Goal: Task Accomplishment & Management: Manage account settings

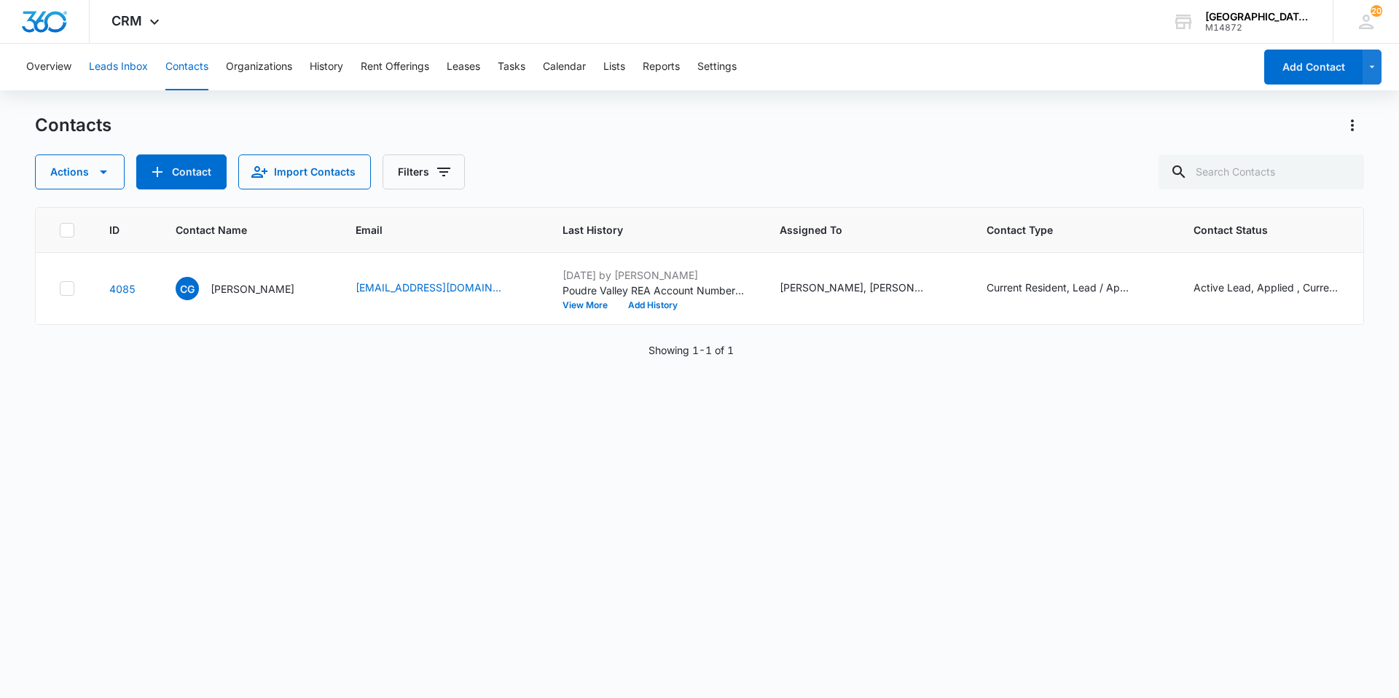
click at [123, 63] on button "Leads Inbox" at bounding box center [118, 67] width 59 height 47
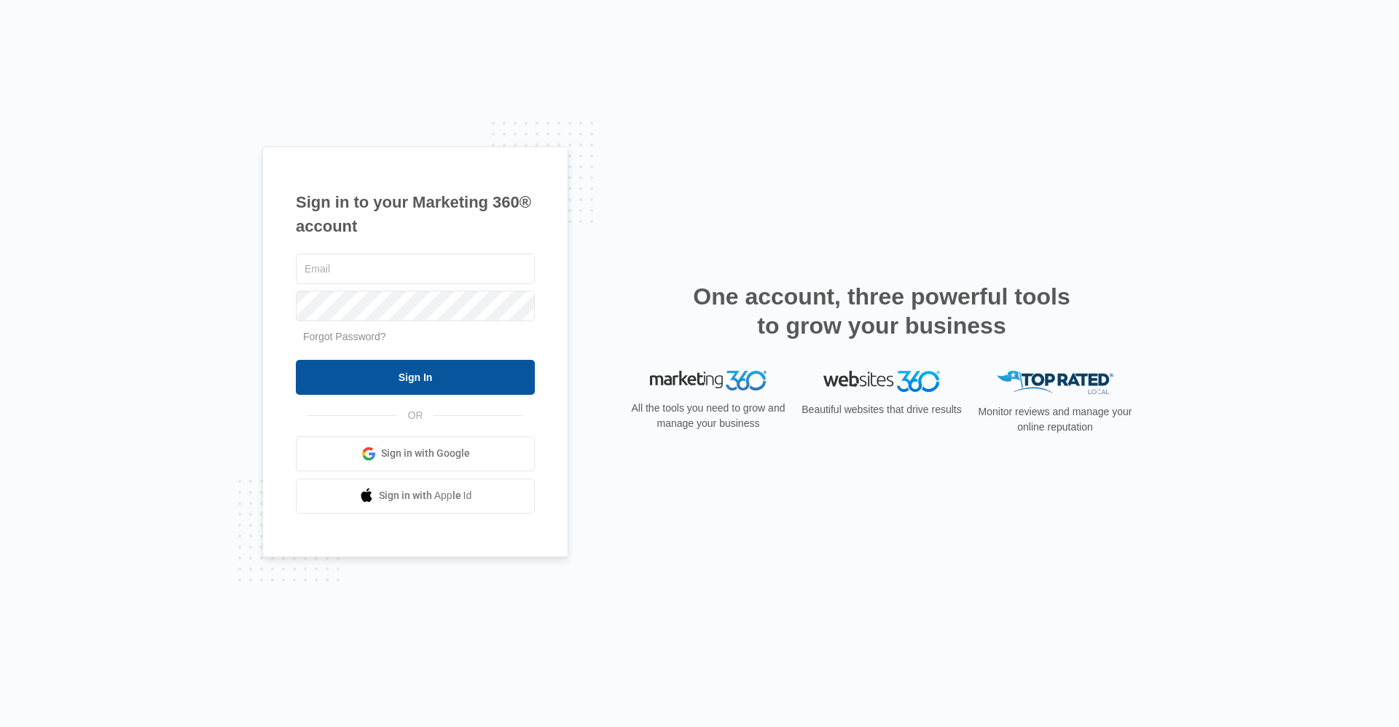
type input "[EMAIL_ADDRESS][DOMAIN_NAME]"
click at [394, 375] on input "Sign In" at bounding box center [415, 377] width 239 height 35
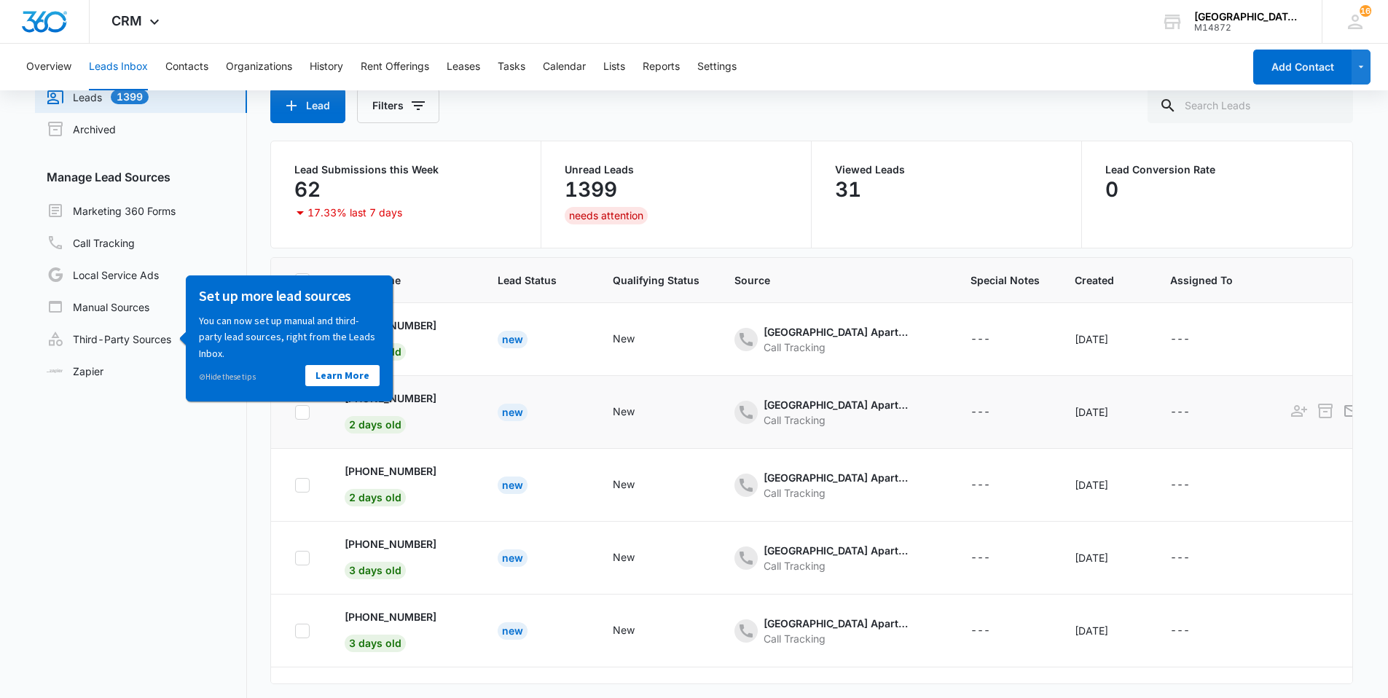
scroll to position [42, 0]
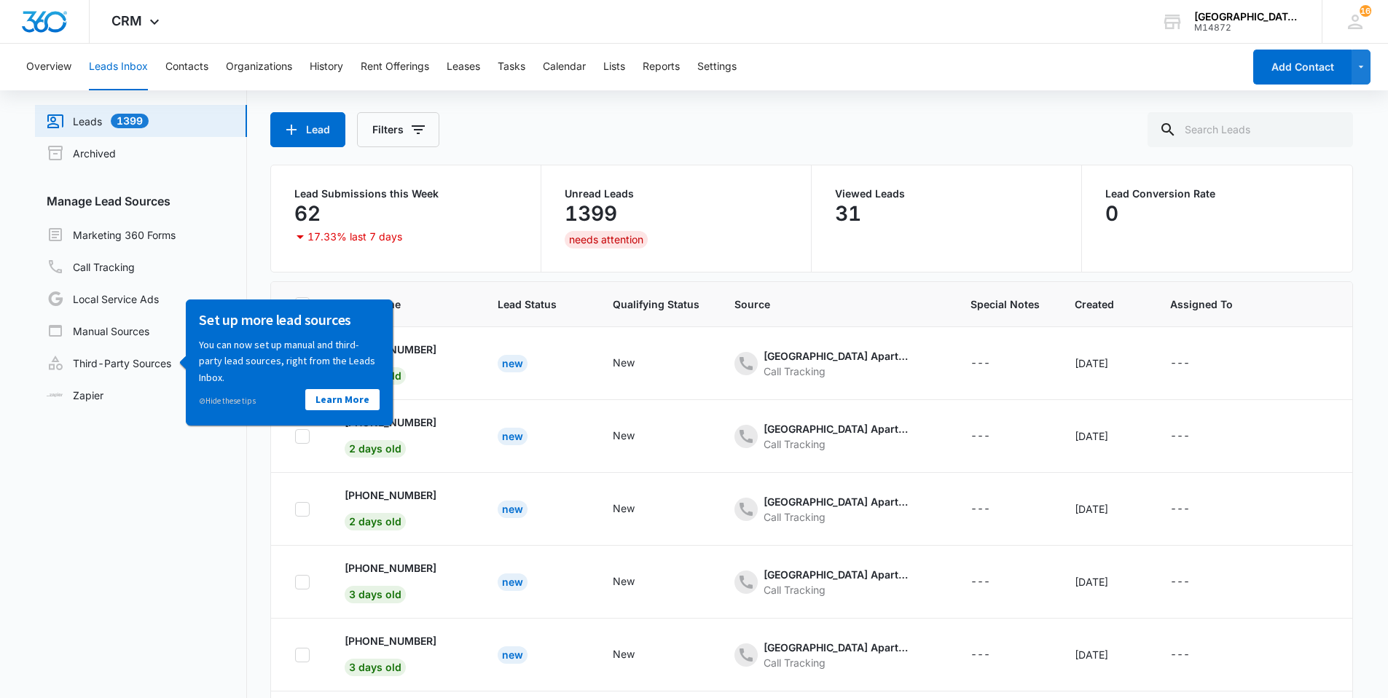
click at [624, 93] on div "Leads" at bounding box center [812, 82] width 1084 height 23
click at [192, 463] on nav "Leads Inbox Leads 1399 Archived Manage Lead Sources Marketing 360 Forms Call Tr…" at bounding box center [141, 412] width 212 height 682
click at [236, 394] on div "⊘ Hide these tips" at bounding box center [244, 400] width 90 height 16
click at [240, 399] on link "⊘ Hide these tips" at bounding box center [227, 400] width 57 height 10
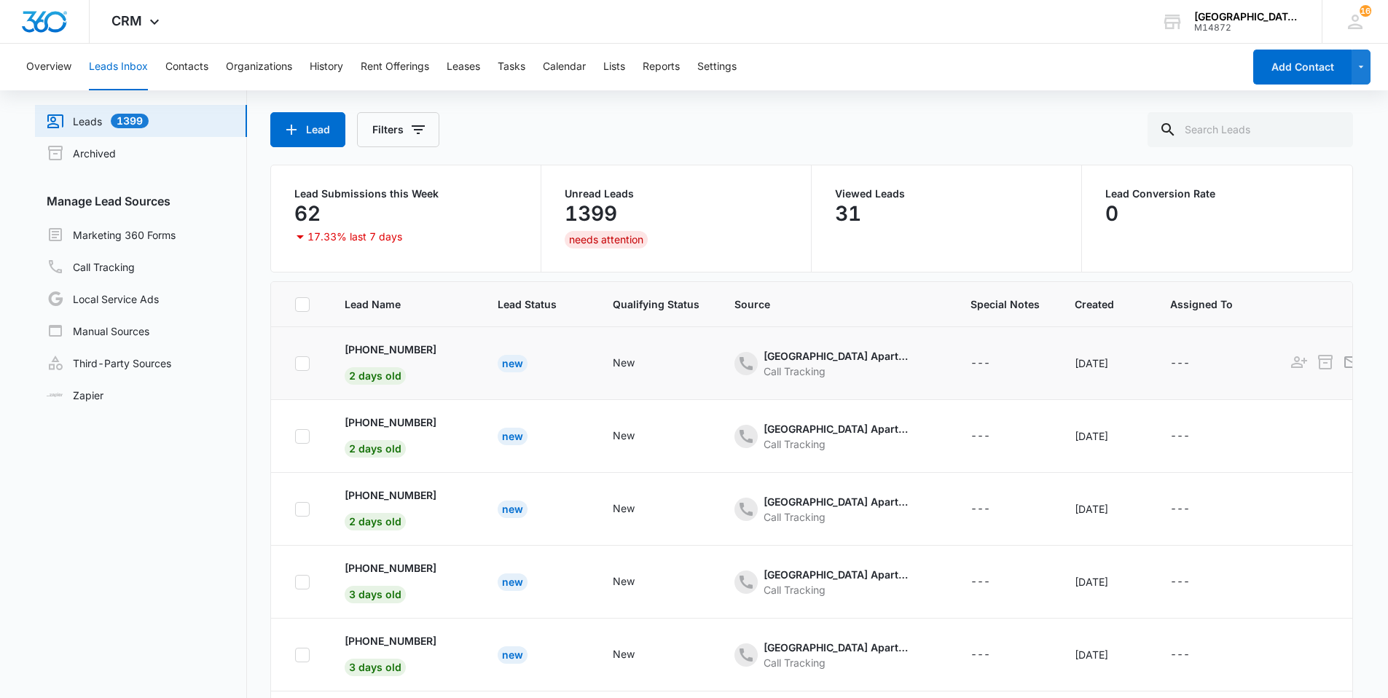
click at [310, 366] on td at bounding box center [299, 363] width 56 height 73
click at [306, 364] on icon at bounding box center [302, 363] width 13 height 13
click at [295, 364] on input "checkbox" at bounding box center [294, 363] width 1 height 1
checkbox input "true"
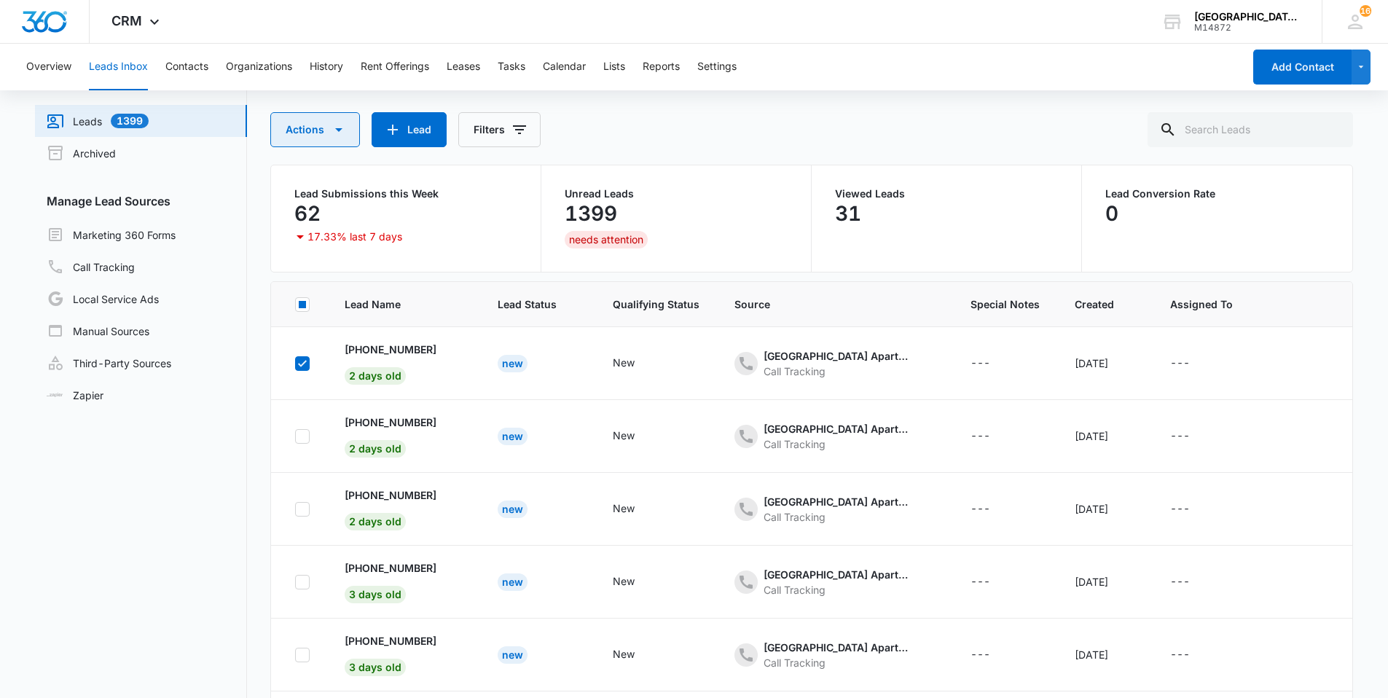
click at [333, 143] on button "Actions" at bounding box center [315, 129] width 90 height 35
click at [334, 138] on span "button" at bounding box center [338, 129] width 17 height 17
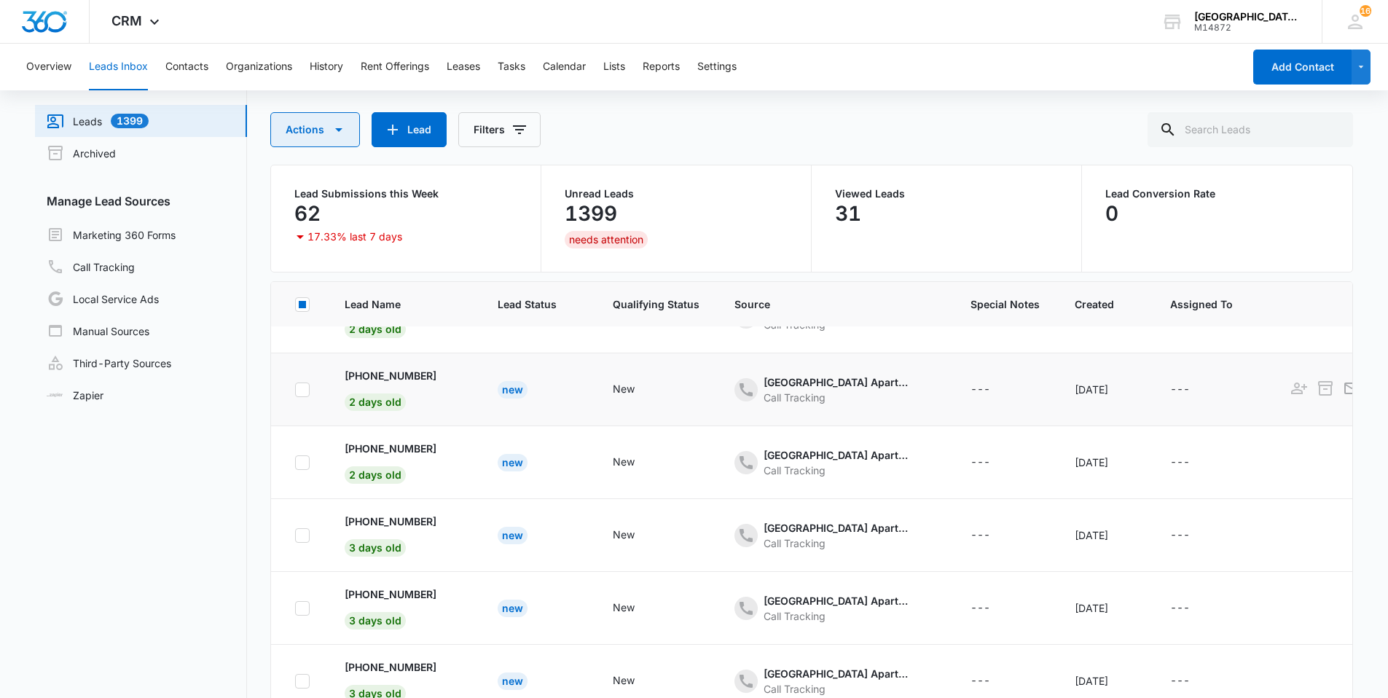
scroll to position [73, 0]
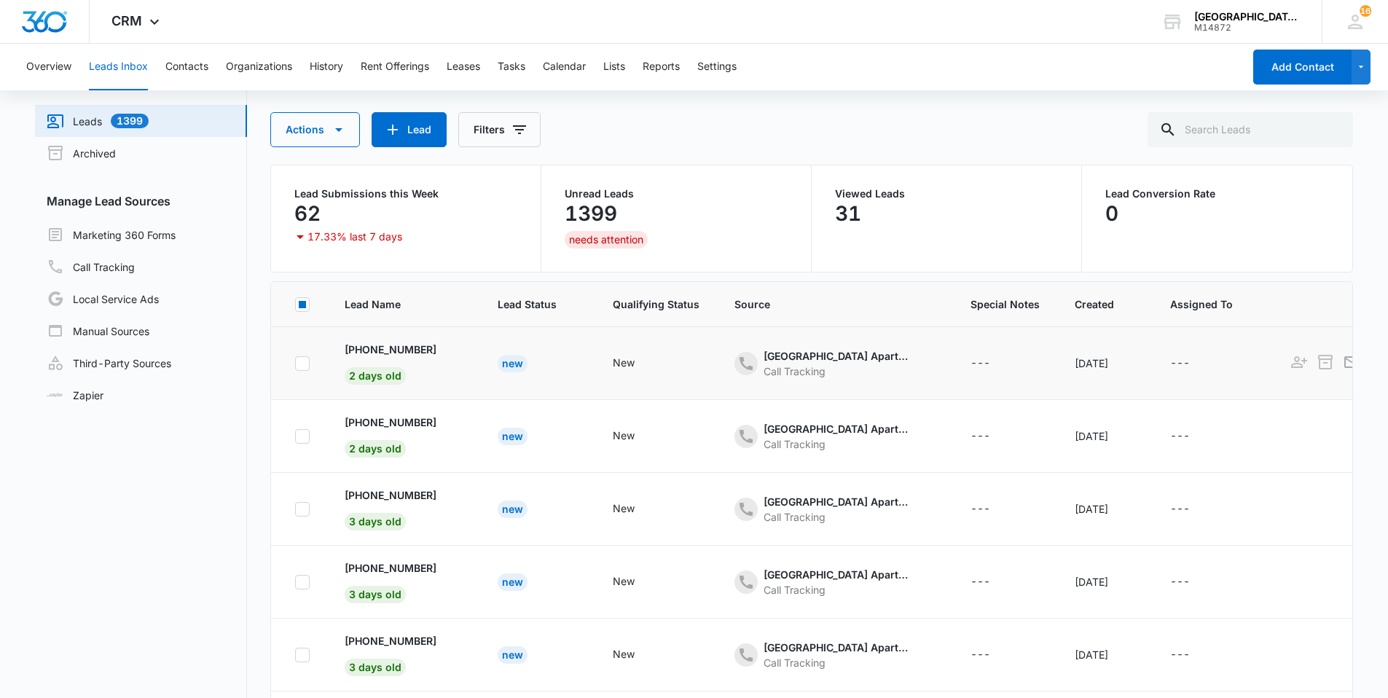
click at [302, 364] on icon at bounding box center [302, 363] width 13 height 13
click at [295, 364] on input "checkbox" at bounding box center [294, 363] width 1 height 1
checkbox input "true"
click at [299, 437] on icon at bounding box center [302, 436] width 9 height 7
click at [295, 437] on input "checkbox" at bounding box center [294, 436] width 1 height 1
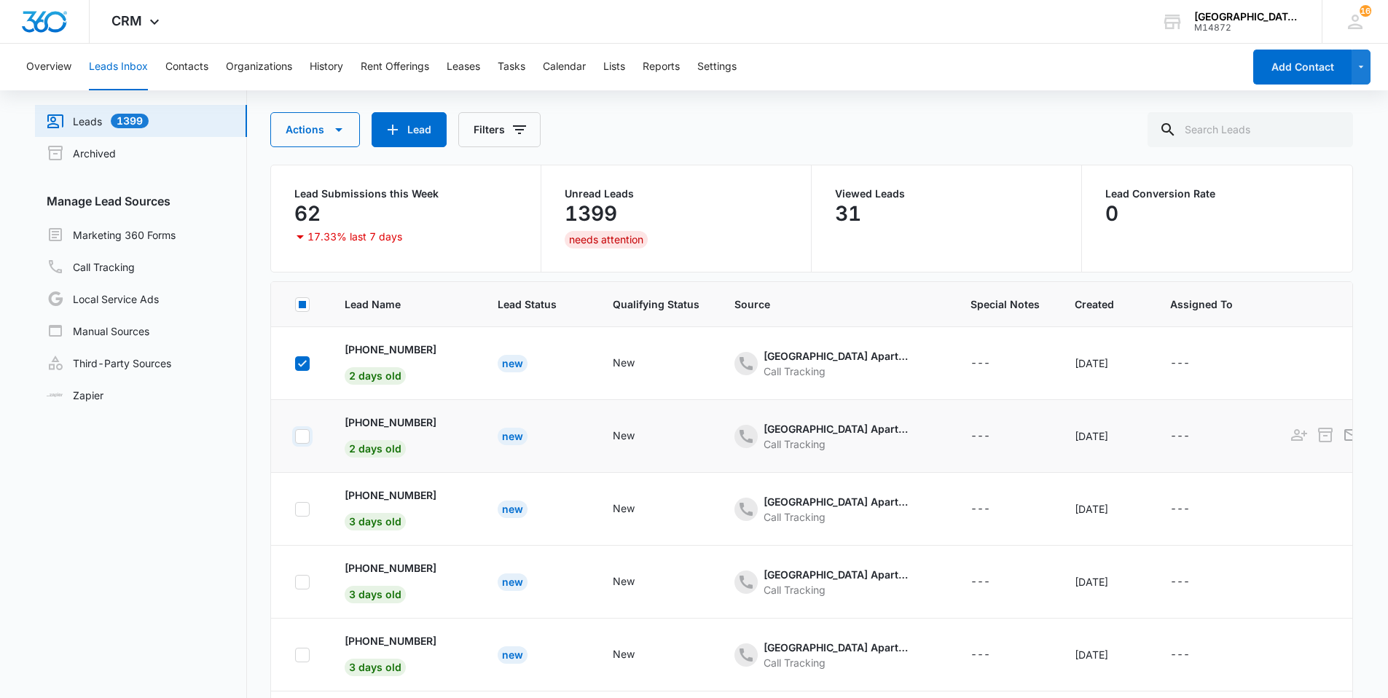
checkbox input "true"
click at [301, 515] on icon at bounding box center [302, 509] width 13 height 13
click at [295, 509] on input "checkbox" at bounding box center [294, 509] width 1 height 1
checkbox input "true"
click at [307, 584] on icon at bounding box center [302, 582] width 13 height 13
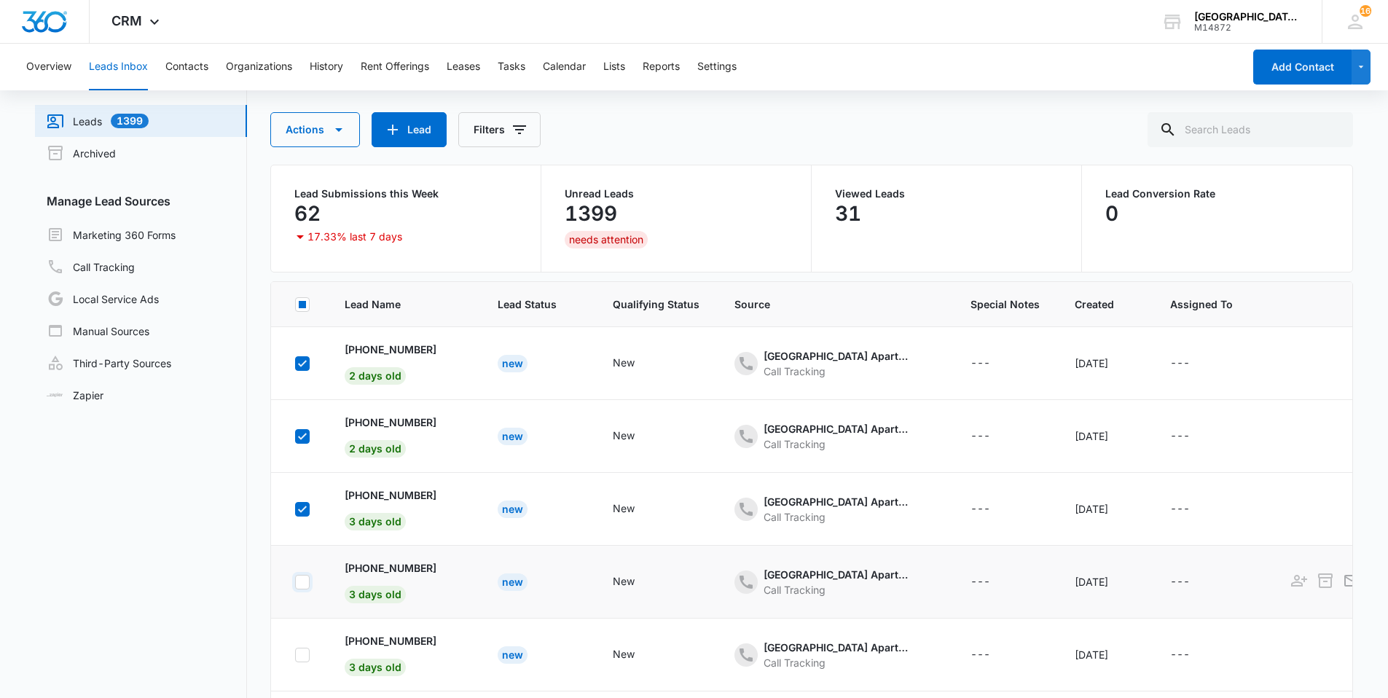
click at [295, 582] on input "checkbox" at bounding box center [294, 582] width 1 height 1
checkbox input "true"
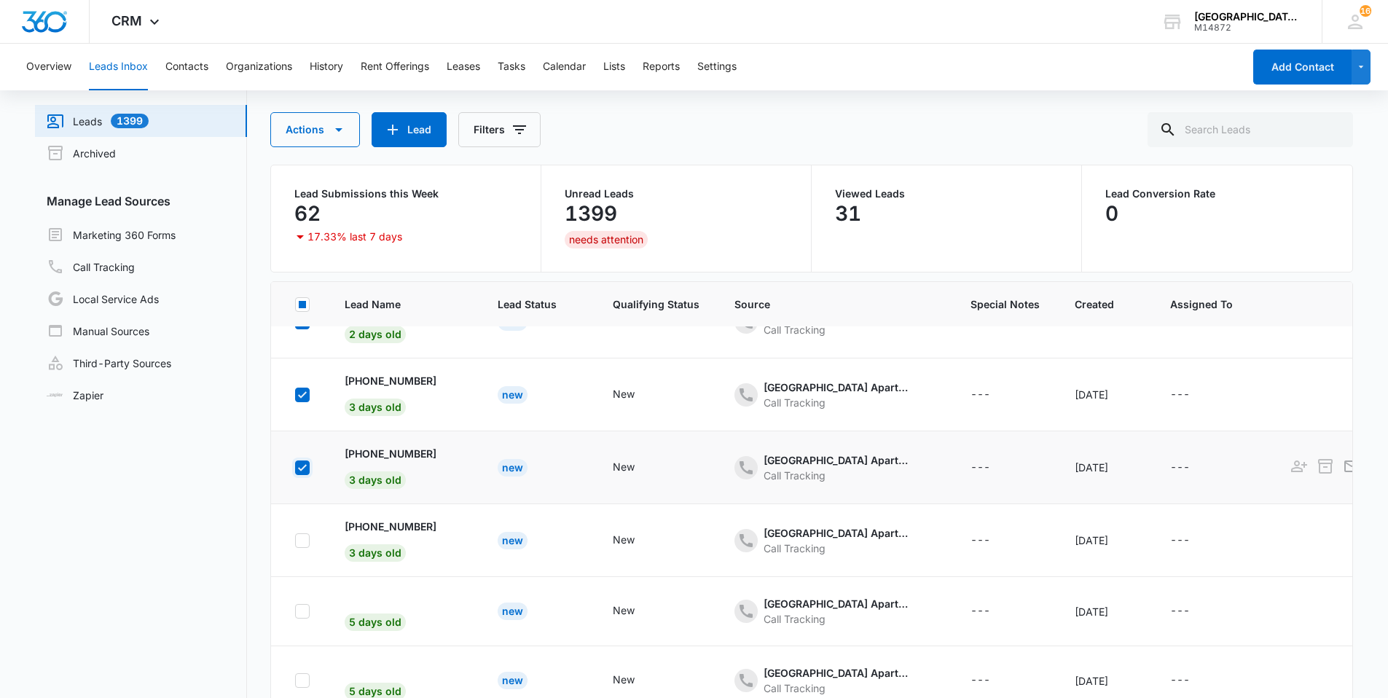
scroll to position [219, 0]
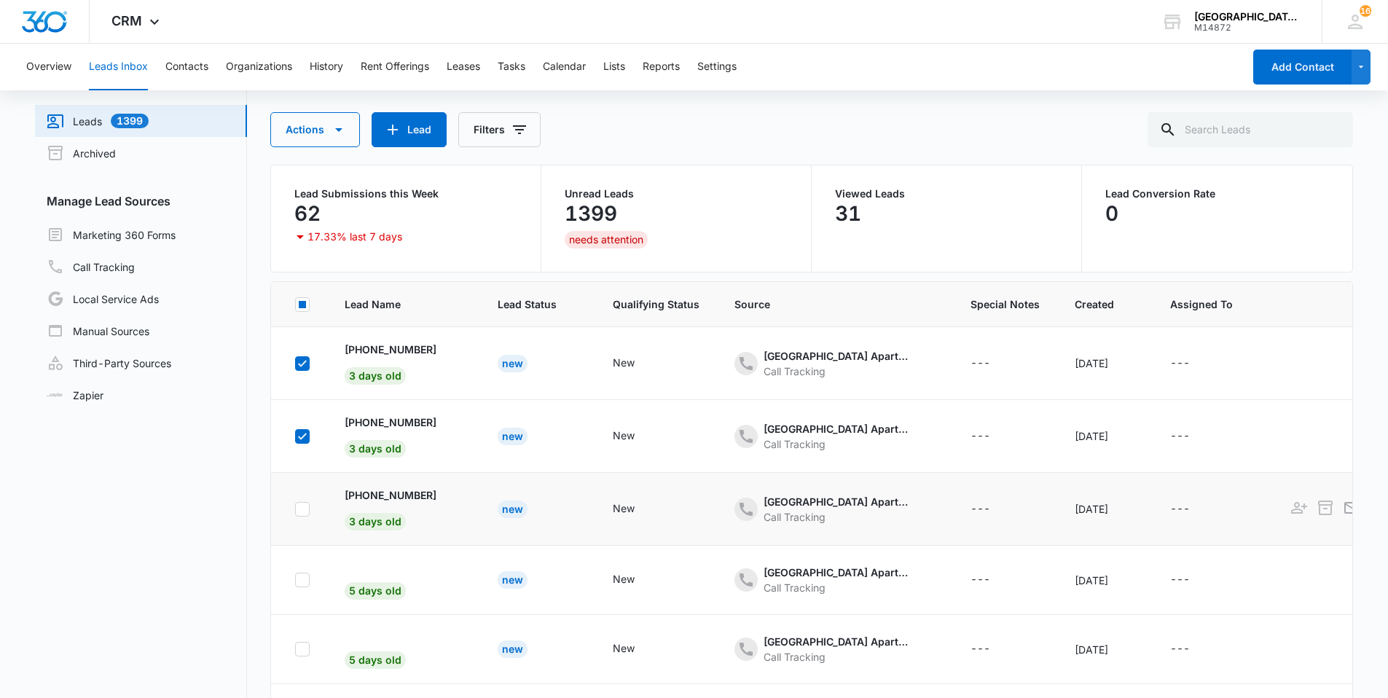
click at [303, 509] on icon at bounding box center [302, 509] width 9 height 7
click at [295, 509] on input "checkbox" at bounding box center [294, 509] width 1 height 1
checkbox input "true"
click at [327, 136] on button "Actions" at bounding box center [315, 129] width 90 height 35
click at [323, 221] on div "Export" at bounding box center [326, 220] width 75 height 10
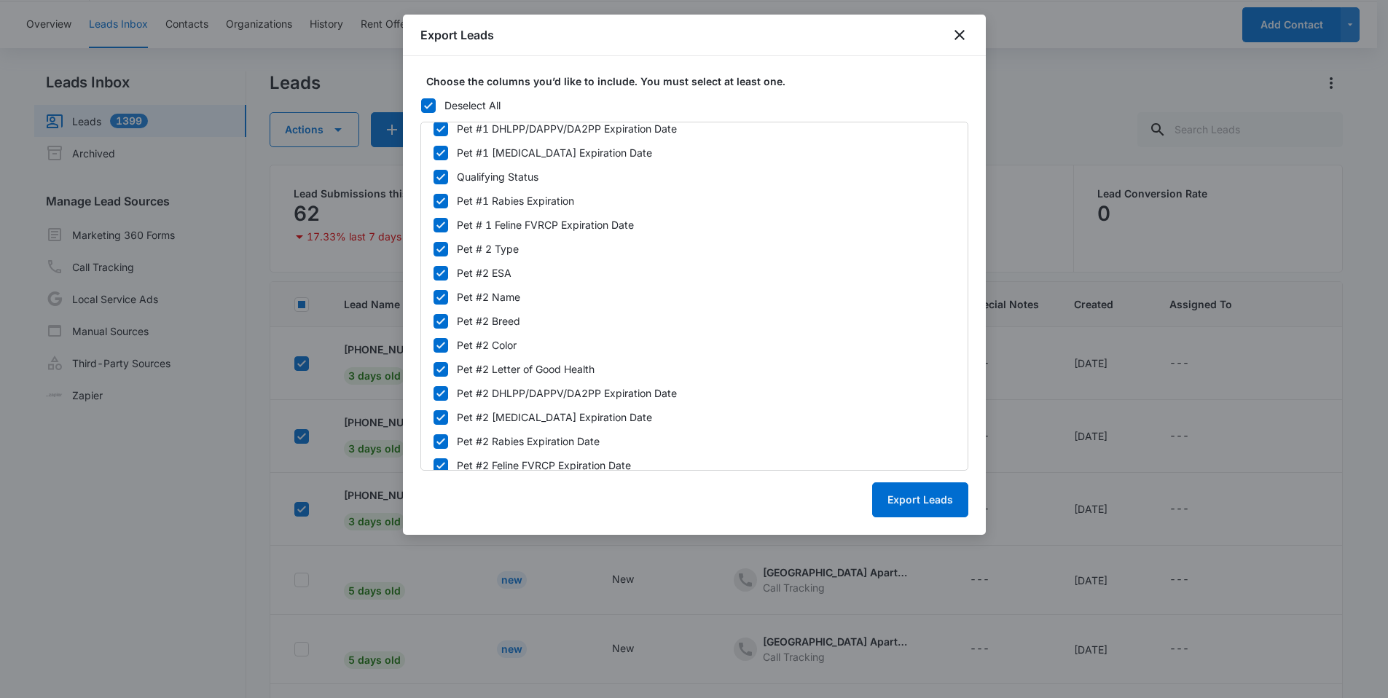
scroll to position [1272, 0]
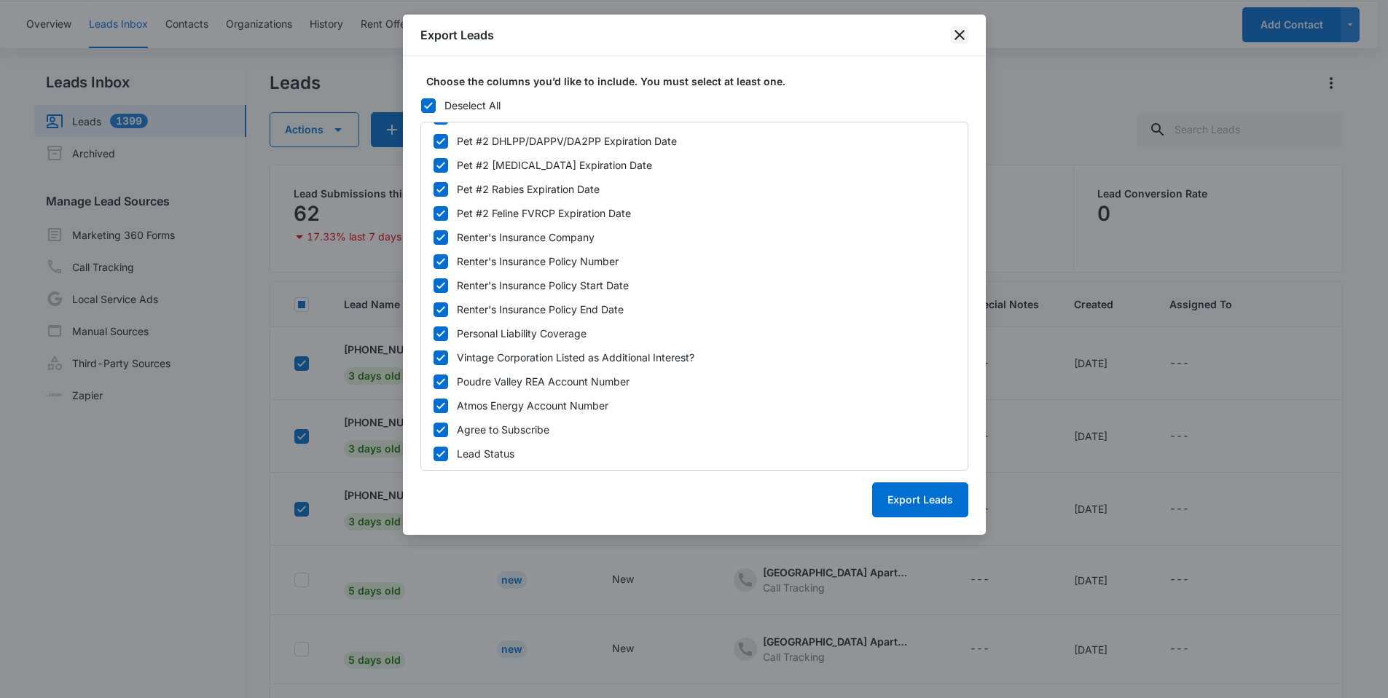
click at [953, 36] on icon "close" at bounding box center [959, 34] width 17 height 17
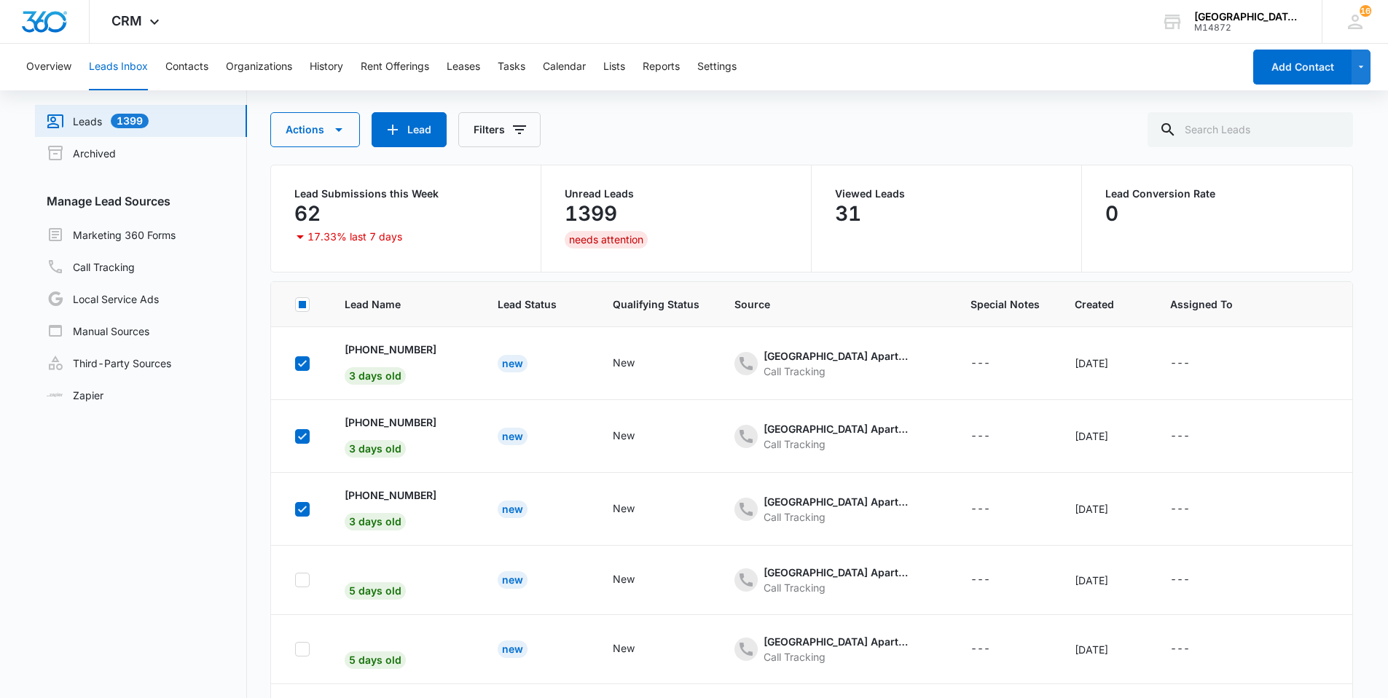
click at [301, 307] on rect at bounding box center [302, 304] width 7 height 7
click at [295, 305] on input "checkbox" at bounding box center [294, 304] width 1 height 1
checkbox input "true"
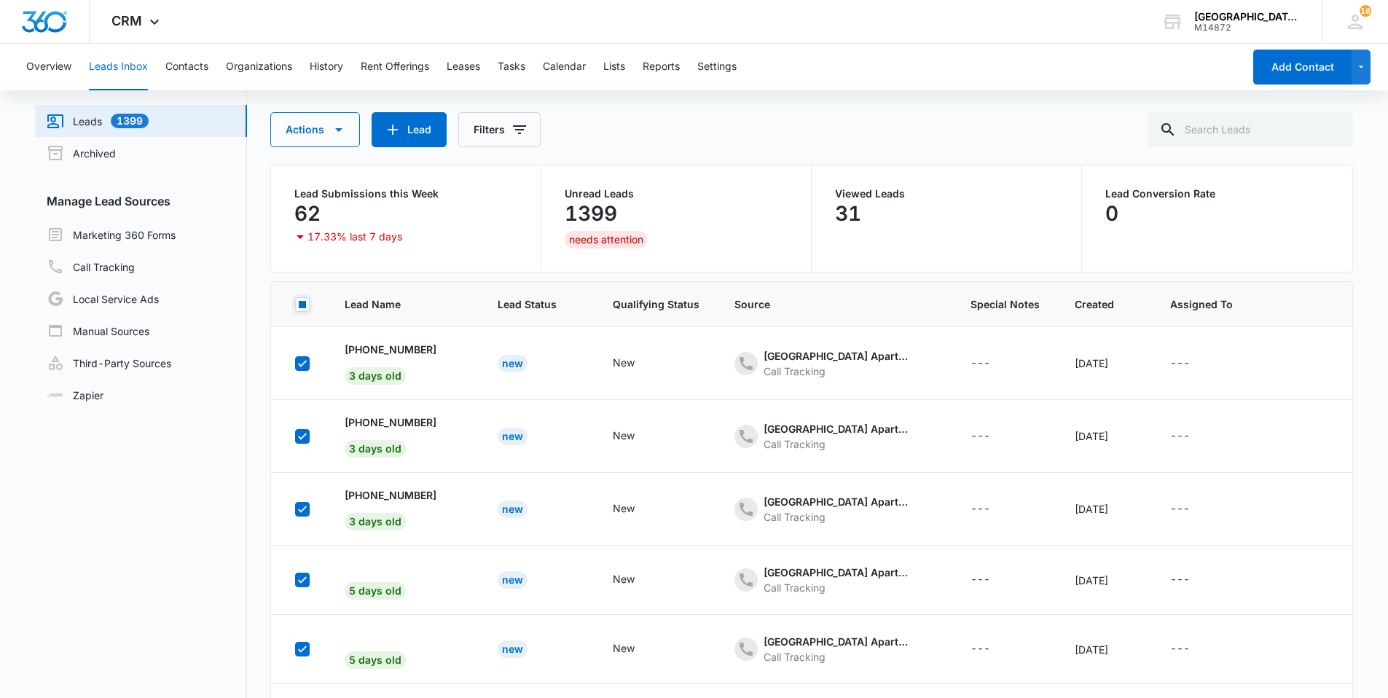
checkbox input "true"
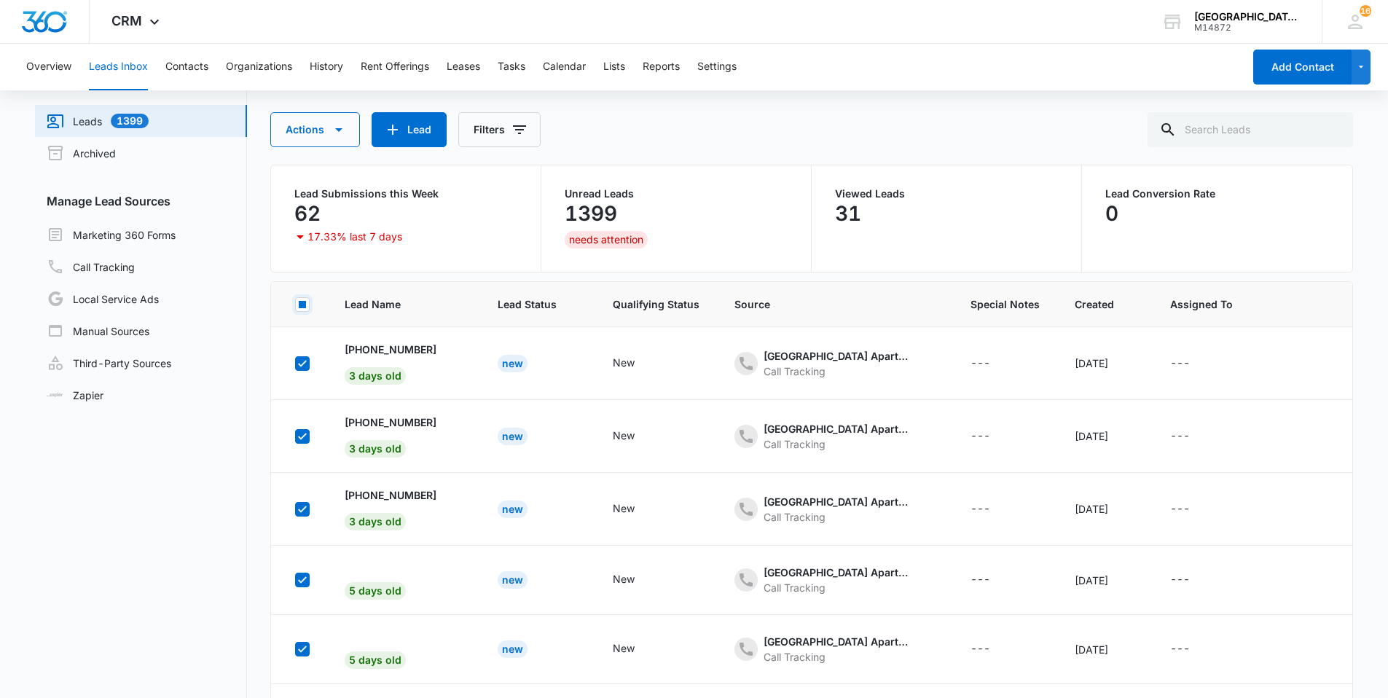
checkbox input "true"
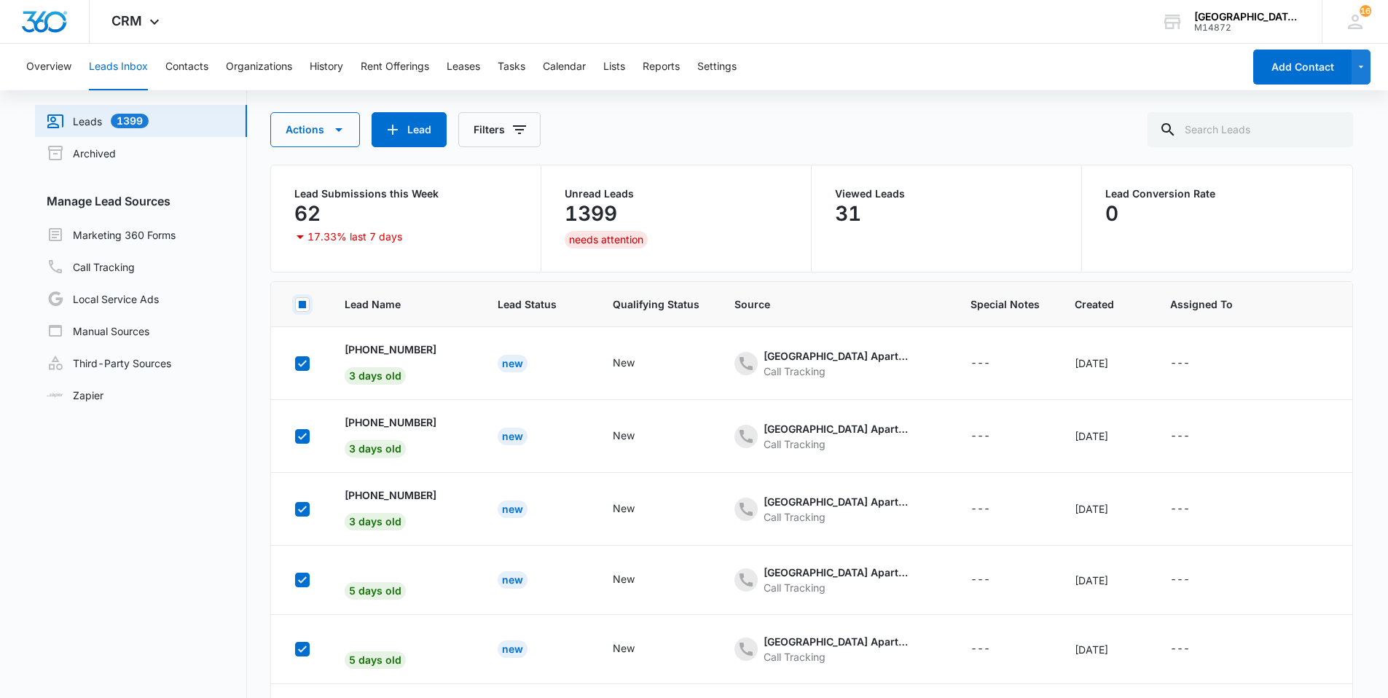
checkbox input "true"
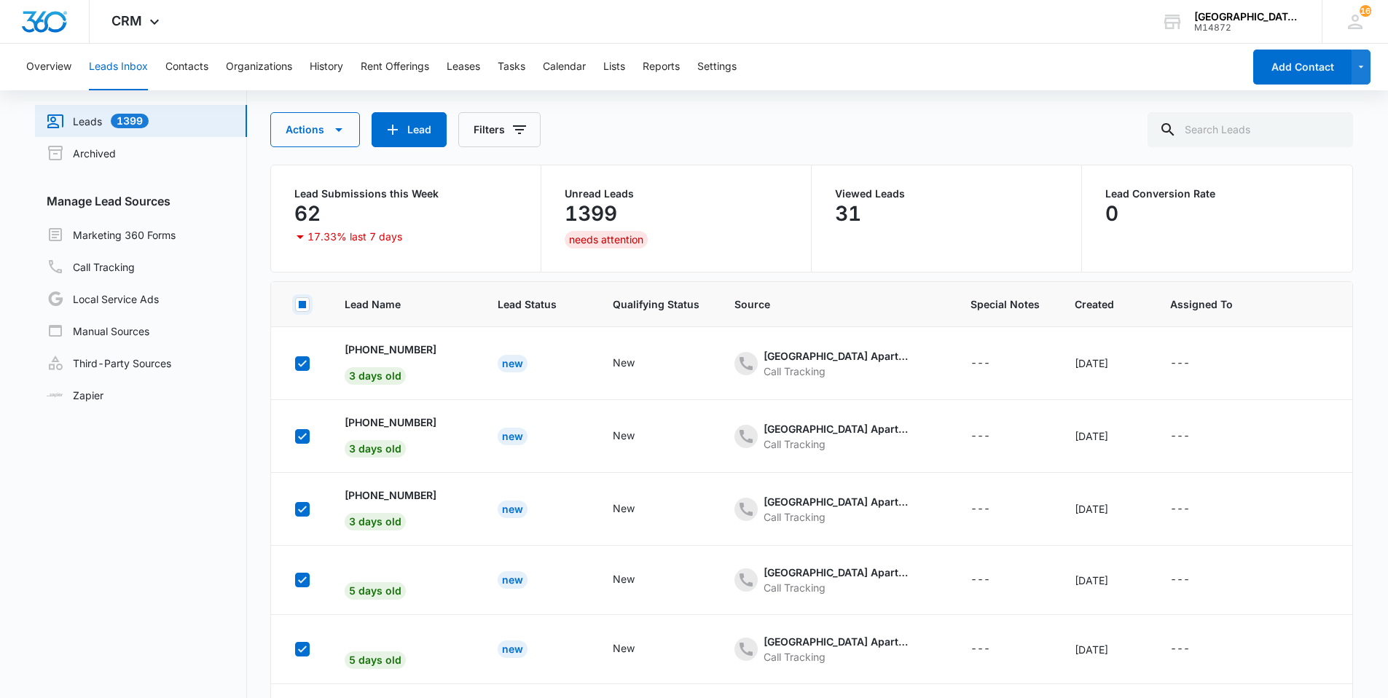
checkbox input "true"
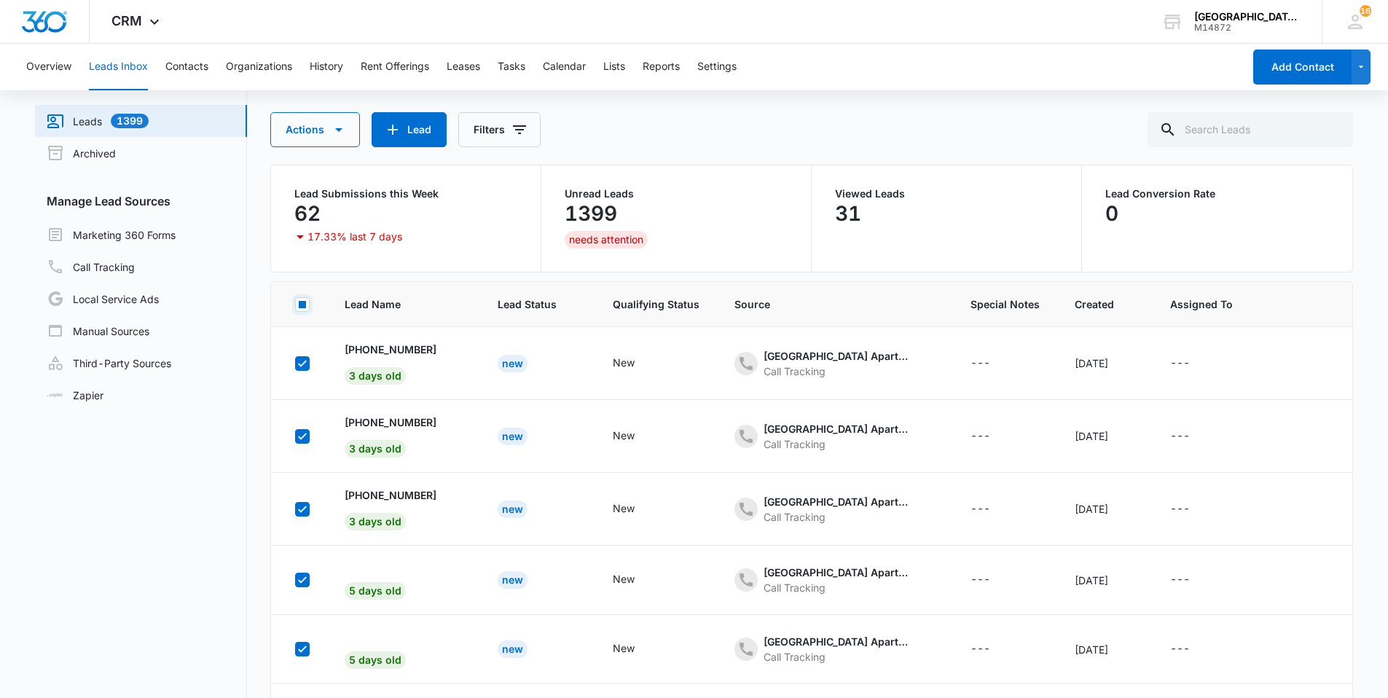
checkbox input "true"
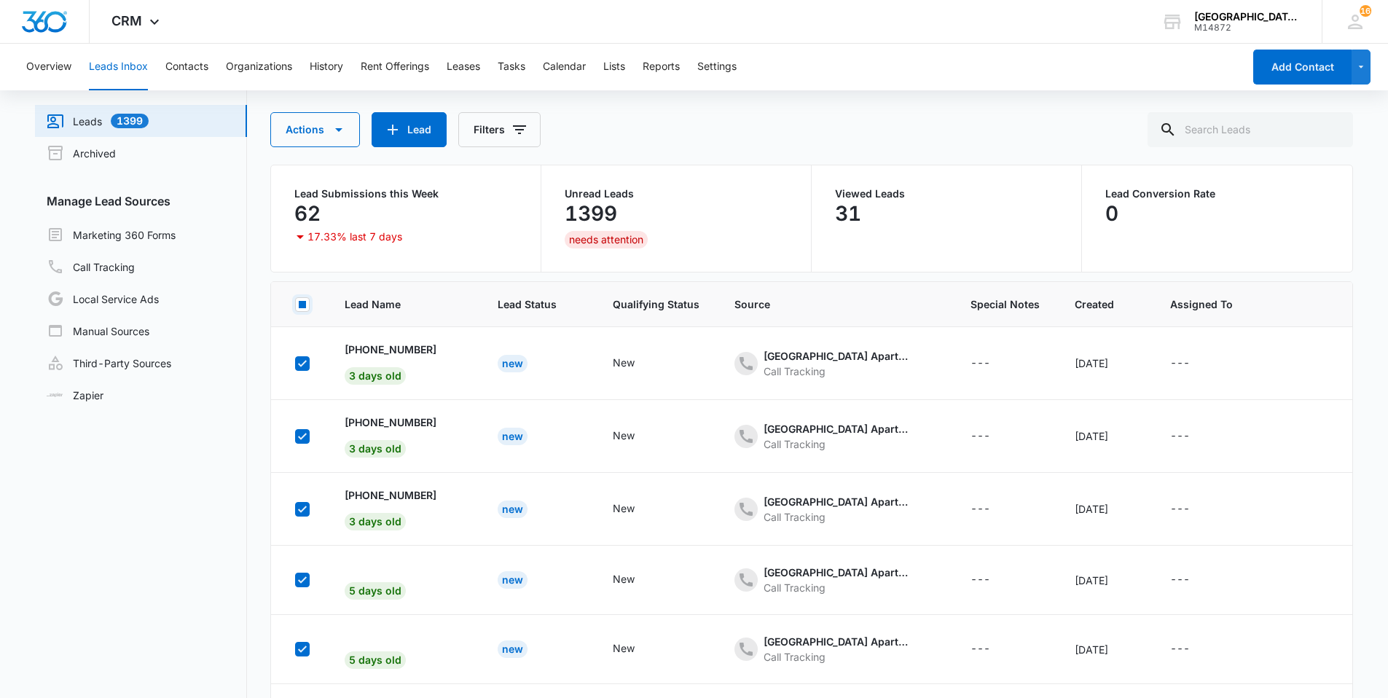
checkbox input "true"
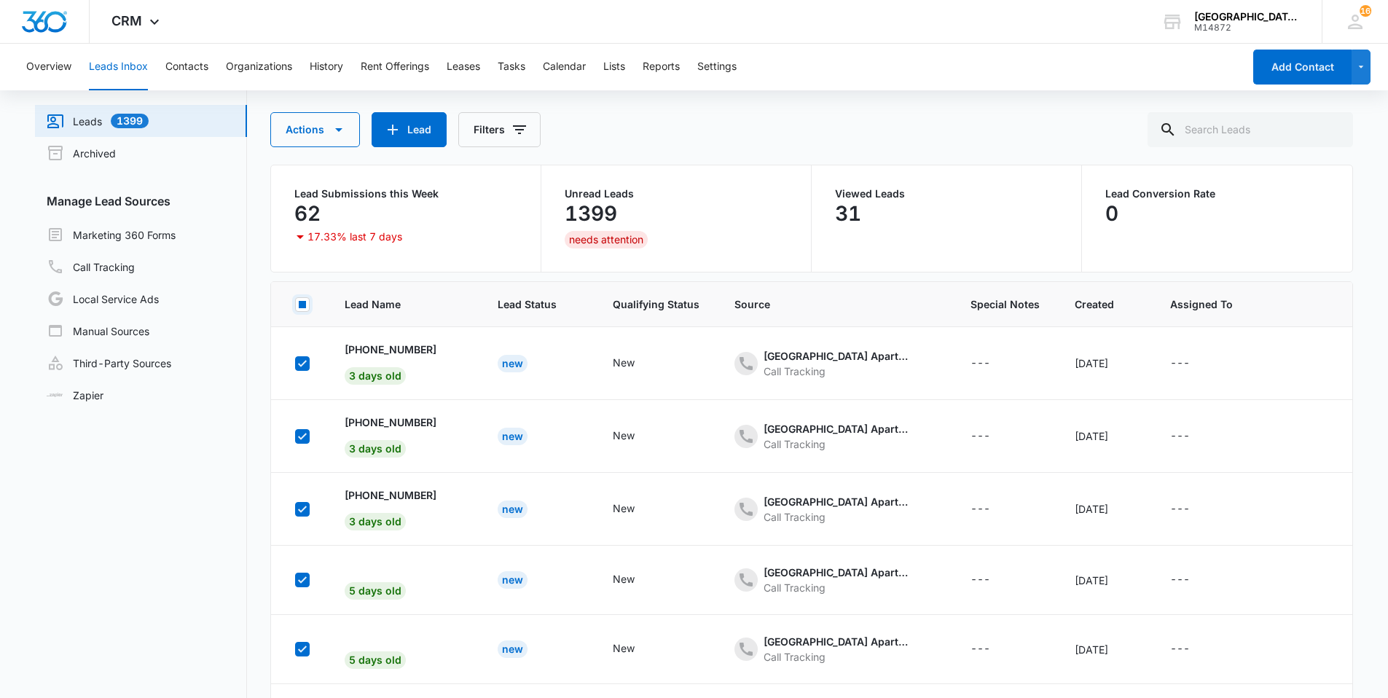
checkbox input "true"
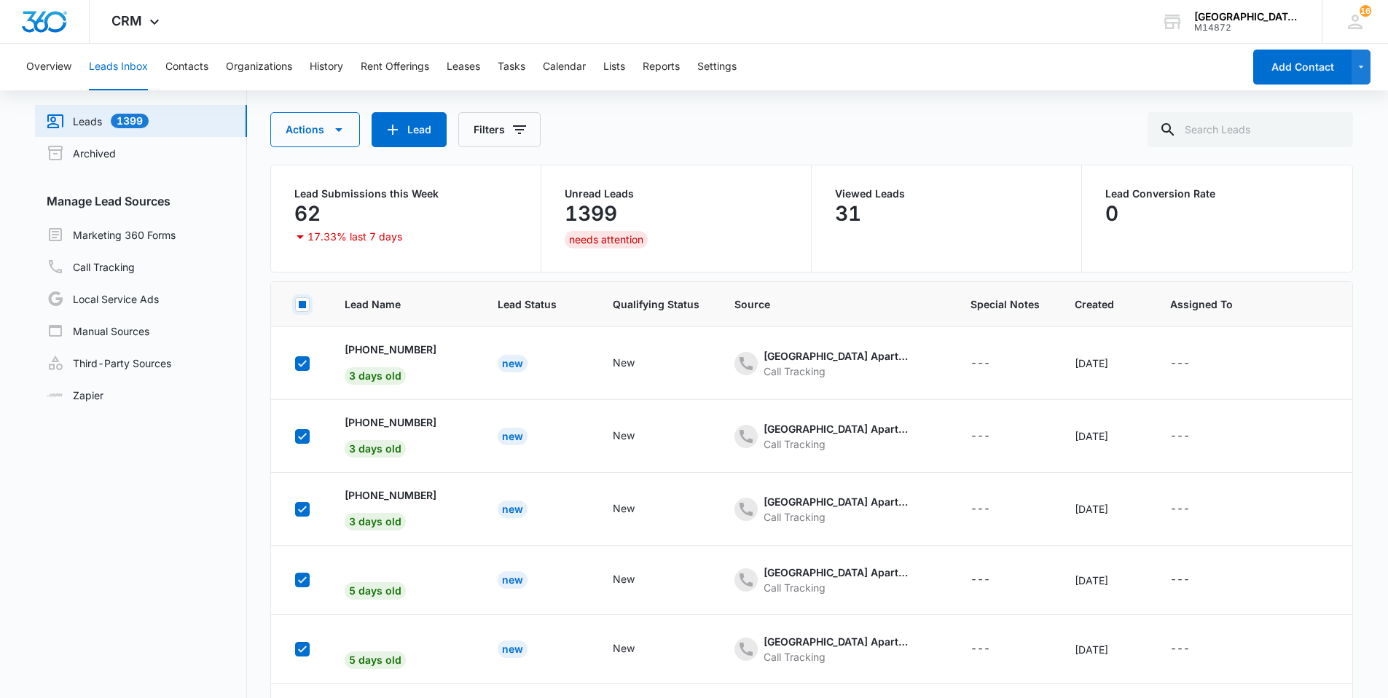
checkbox input "true"
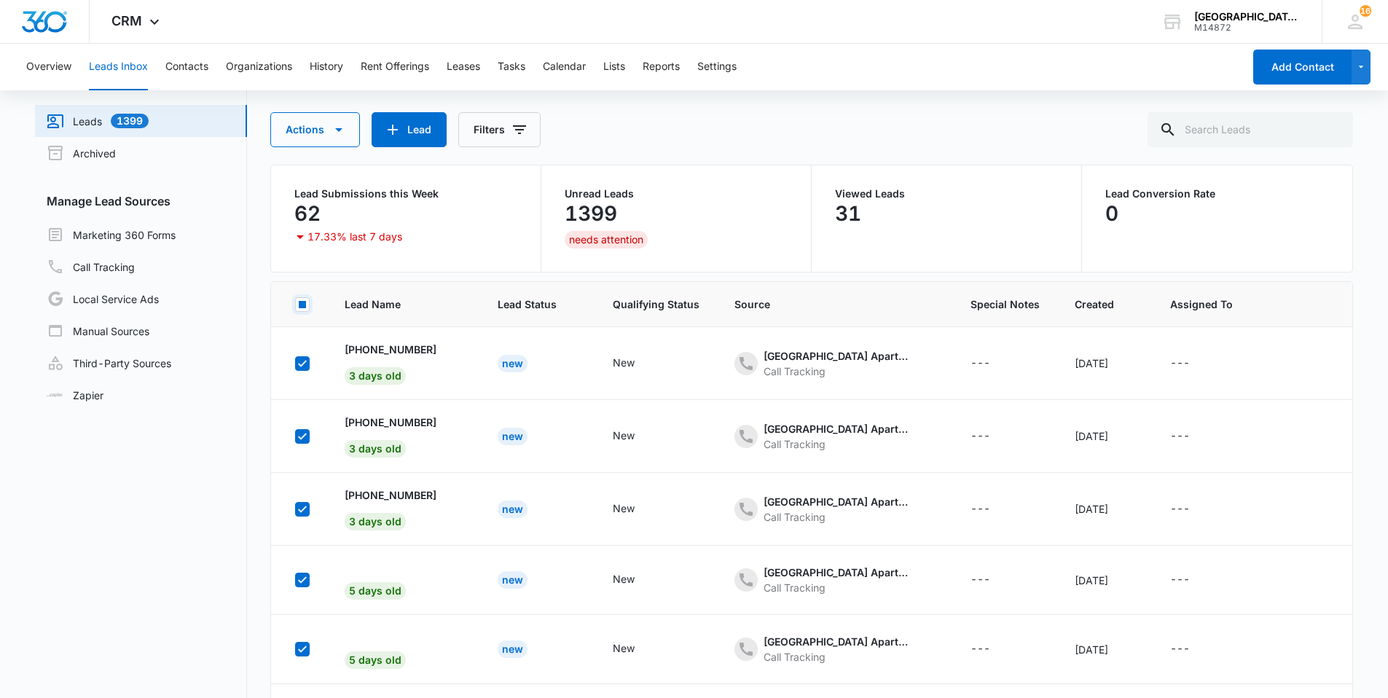
checkbox input "true"
click at [300, 306] on icon at bounding box center [302, 304] width 9 height 7
click at [295, 305] on input "checkbox" at bounding box center [294, 304] width 1 height 1
checkbox input "false"
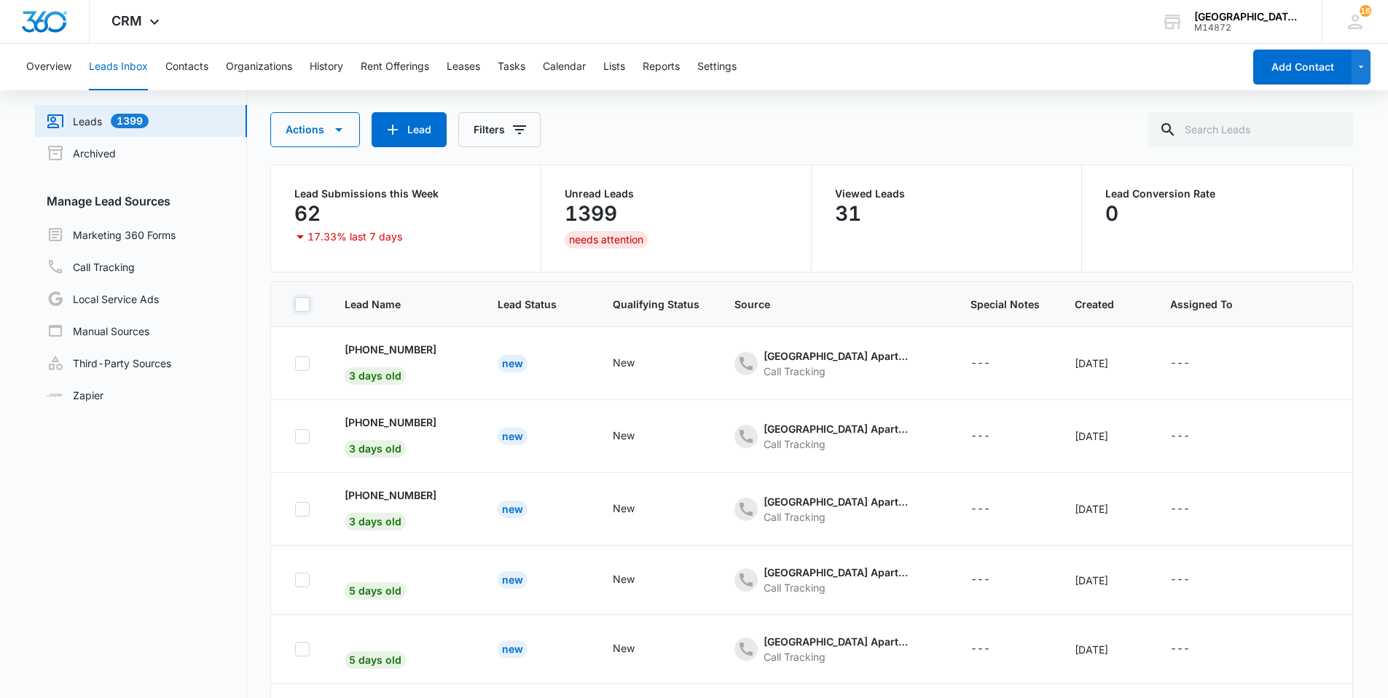
checkbox input "false"
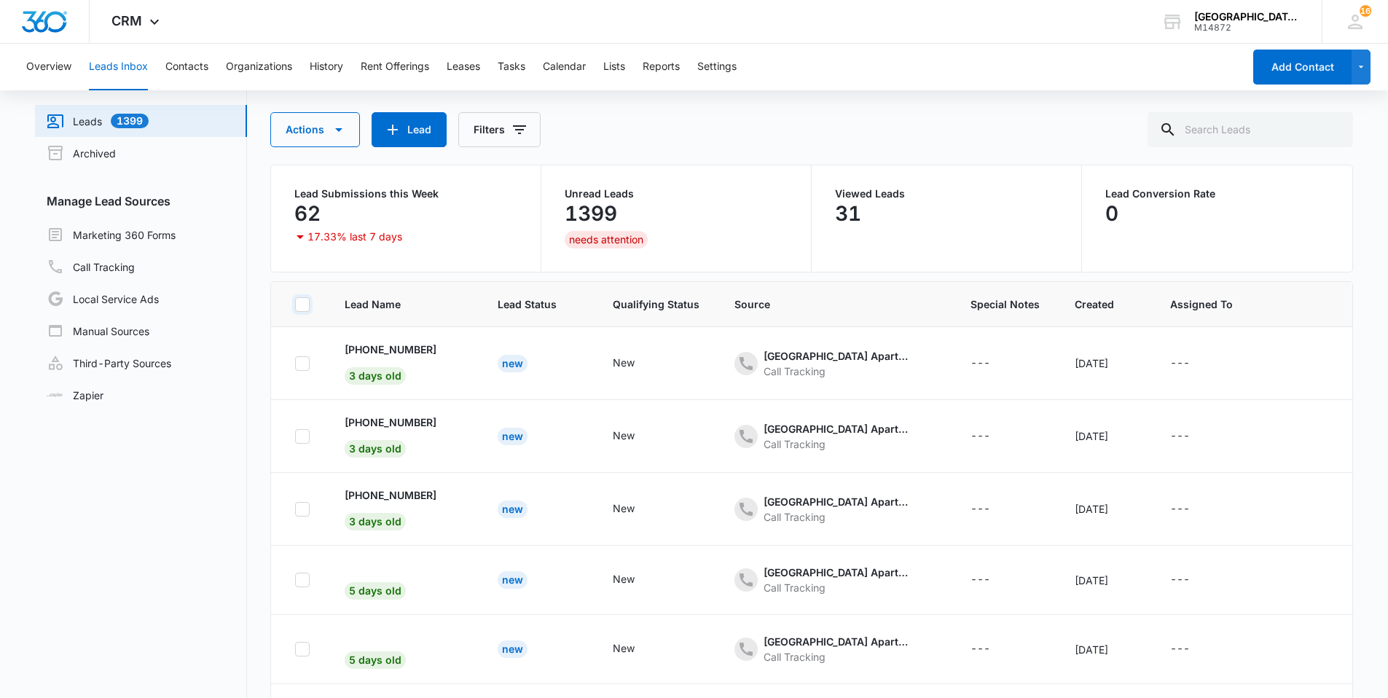
checkbox input "false"
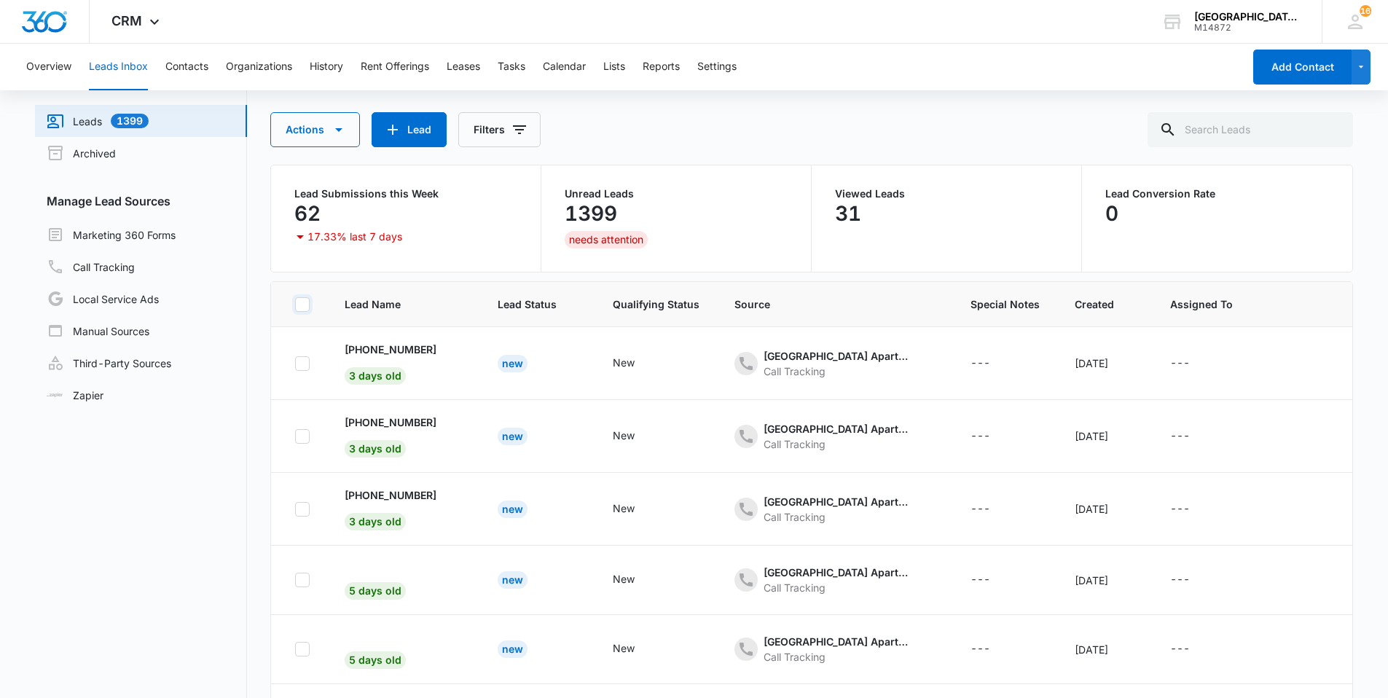
checkbox input "false"
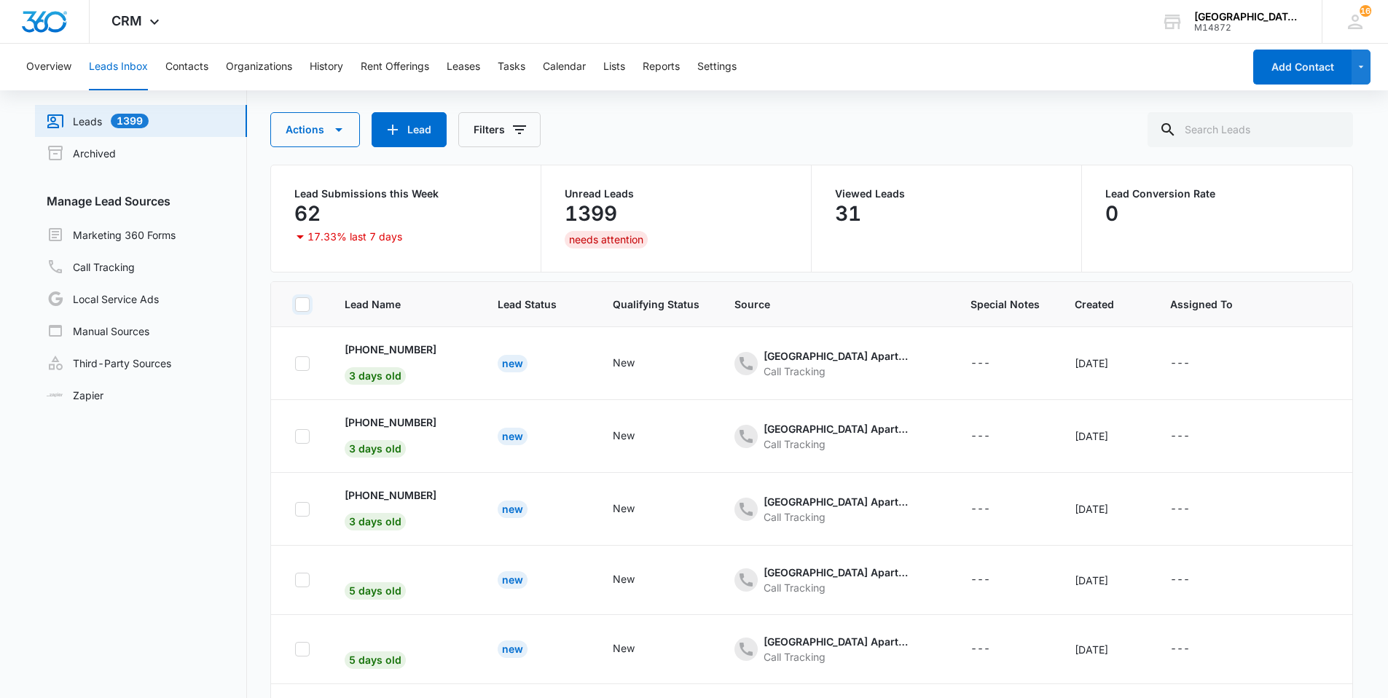
checkbox input "false"
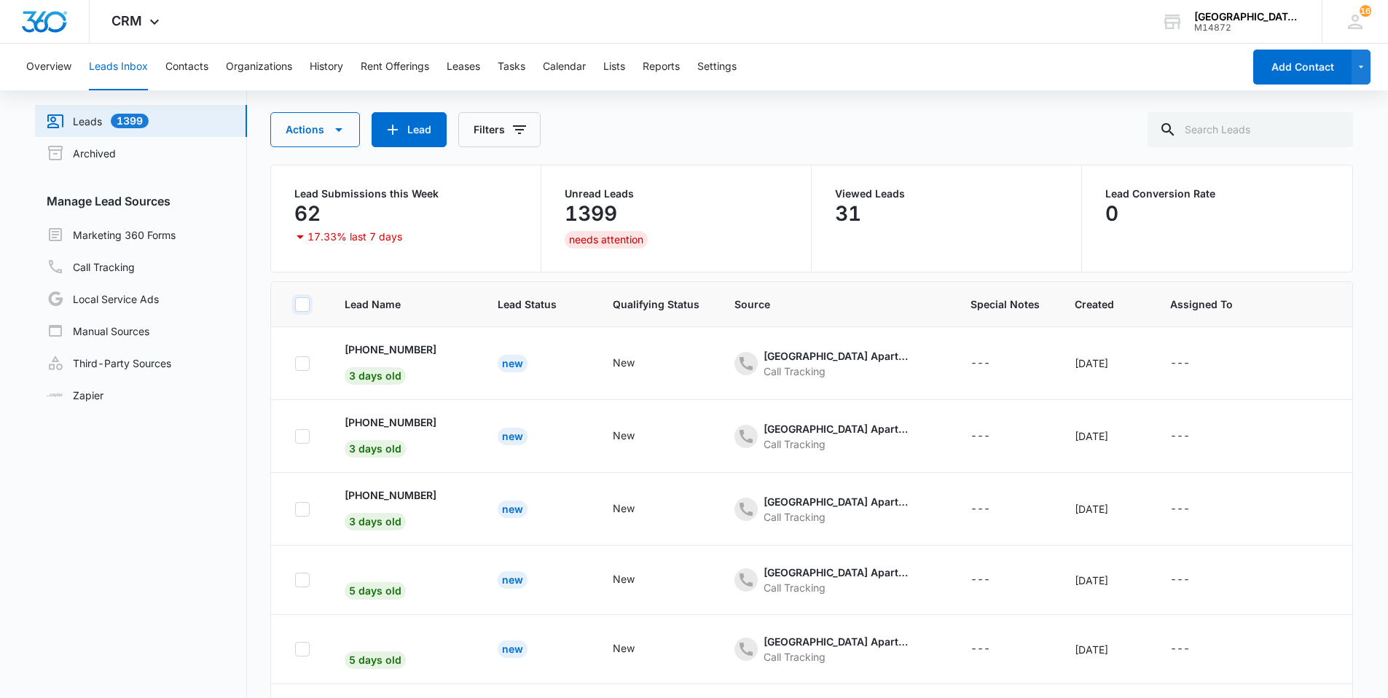
checkbox input "false"
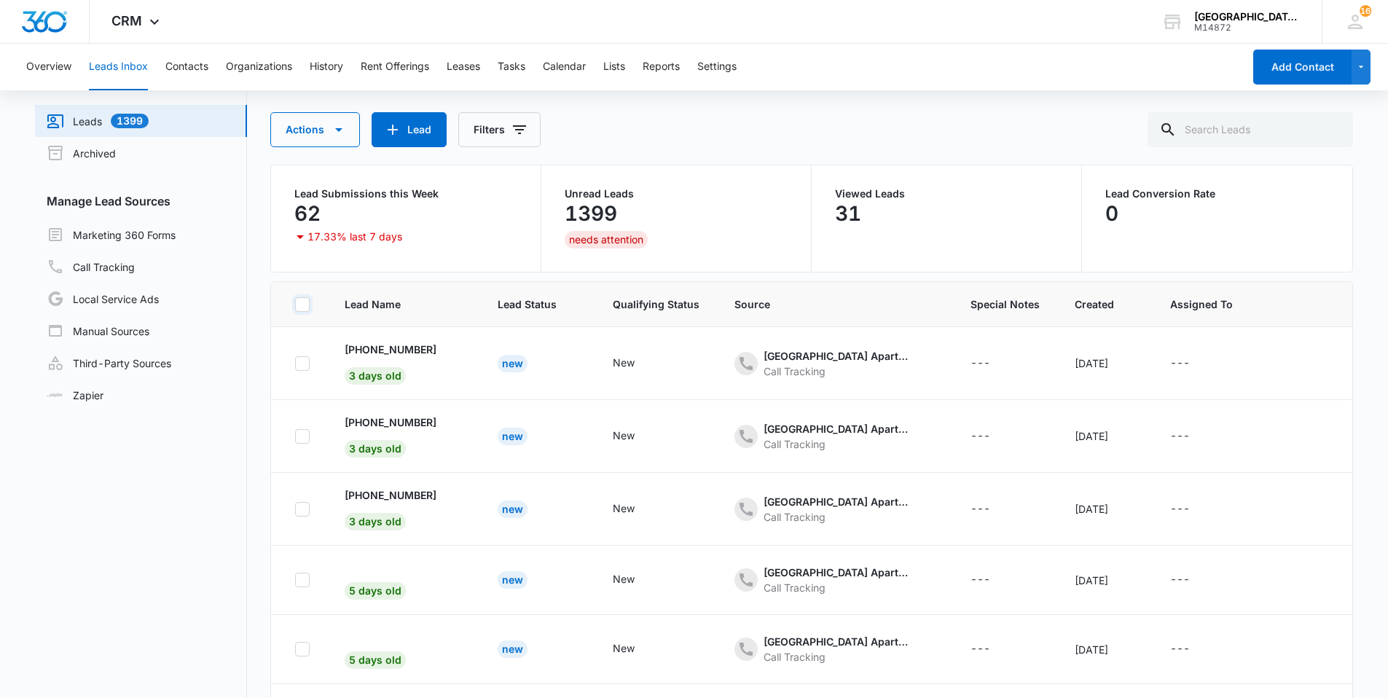
checkbox input "false"
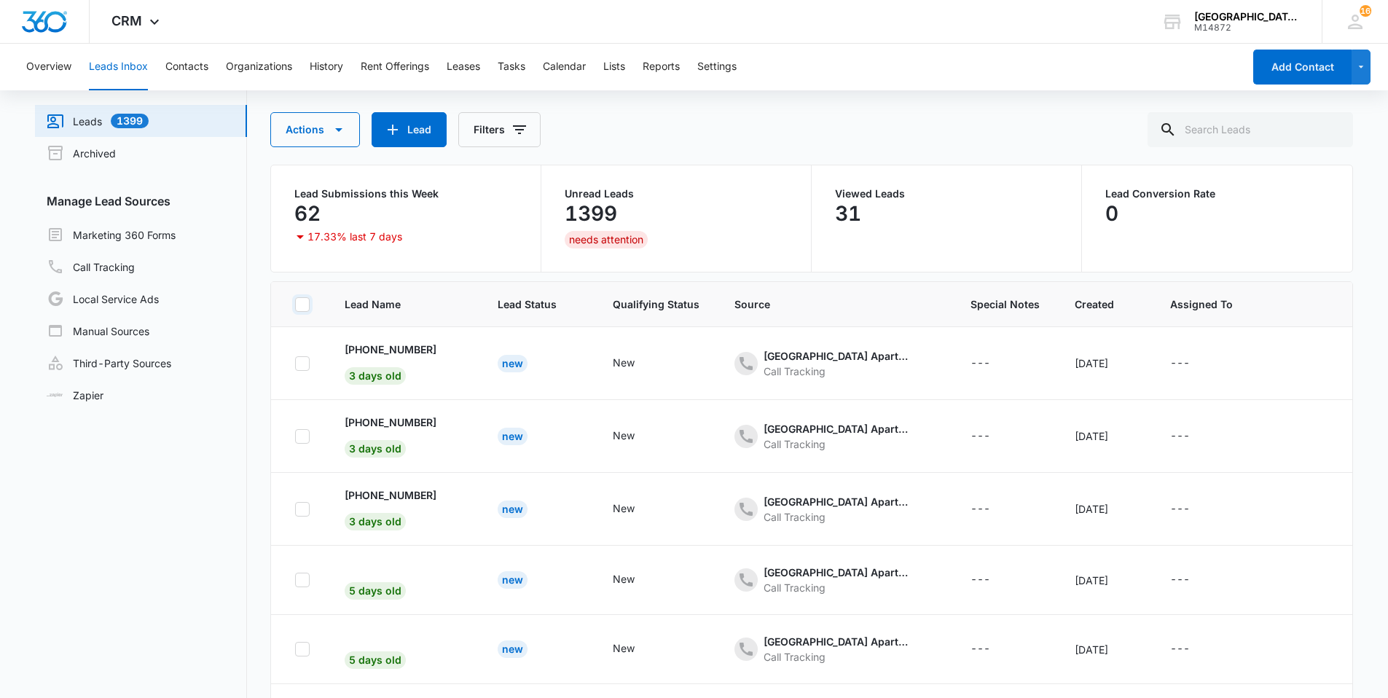
checkbox input "false"
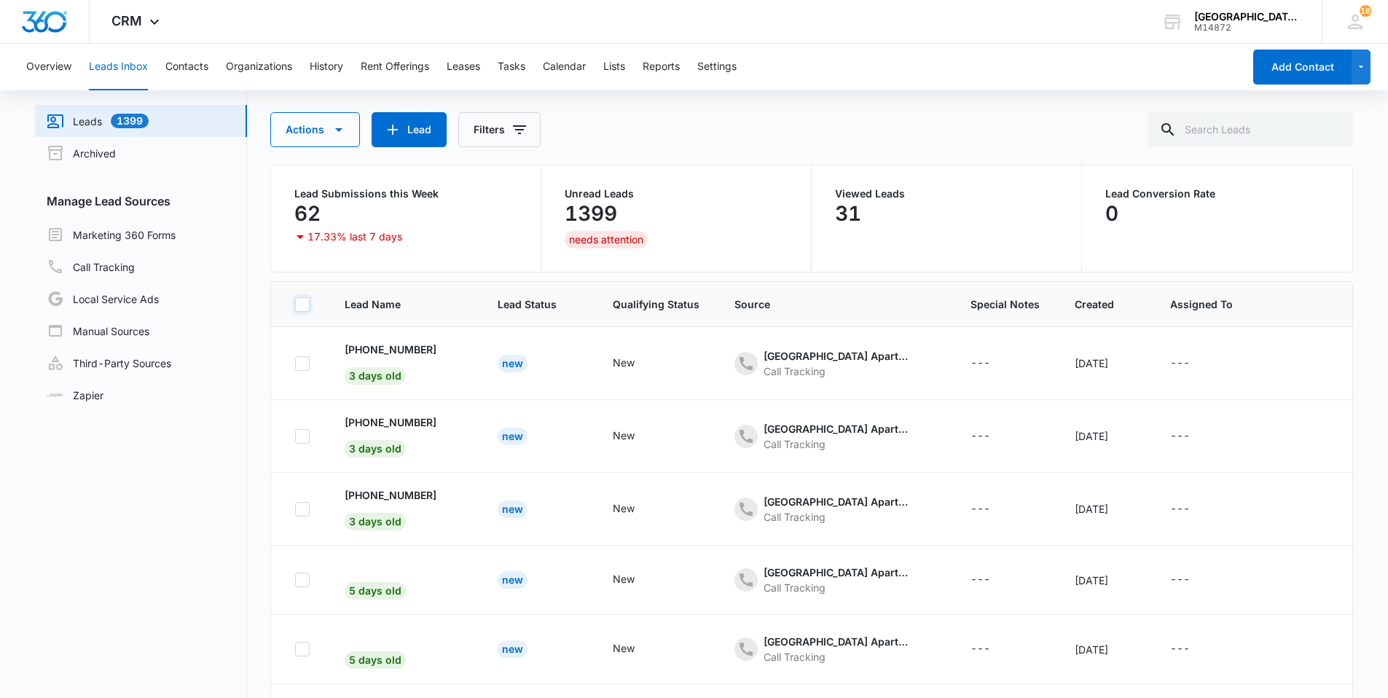
checkbox input "false"
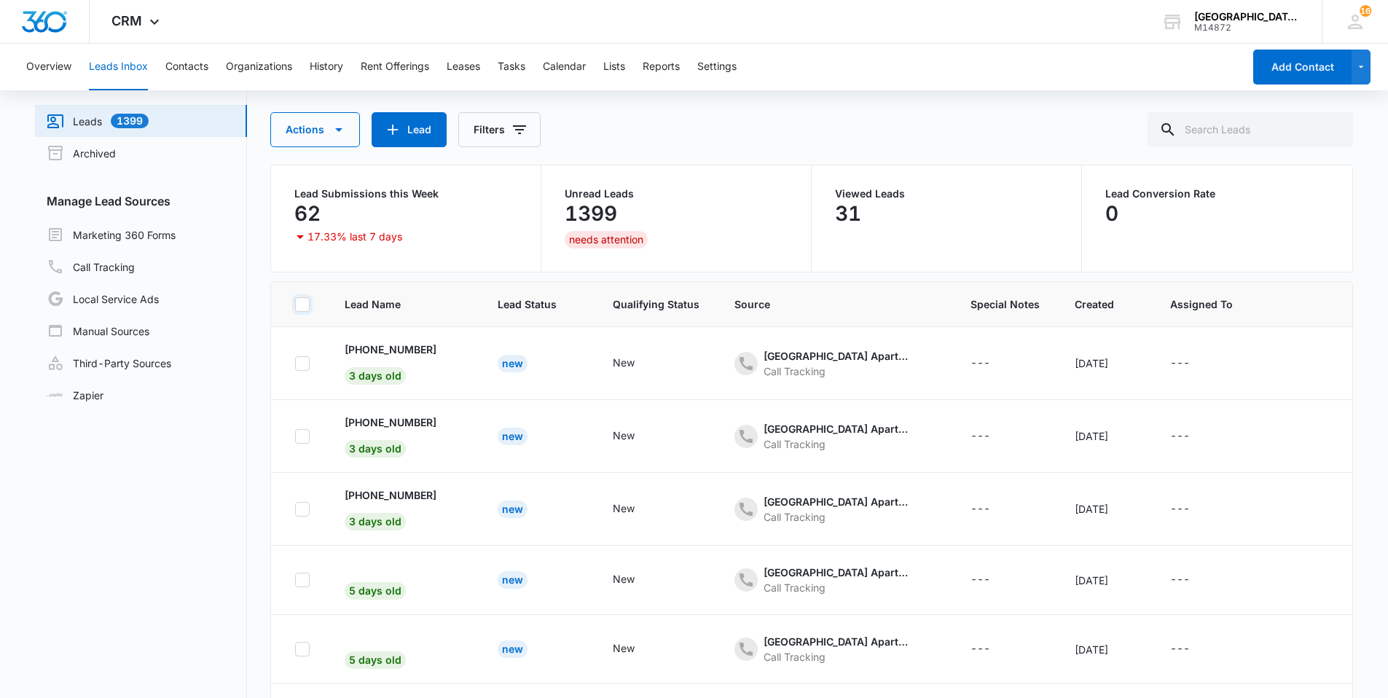
checkbox input "false"
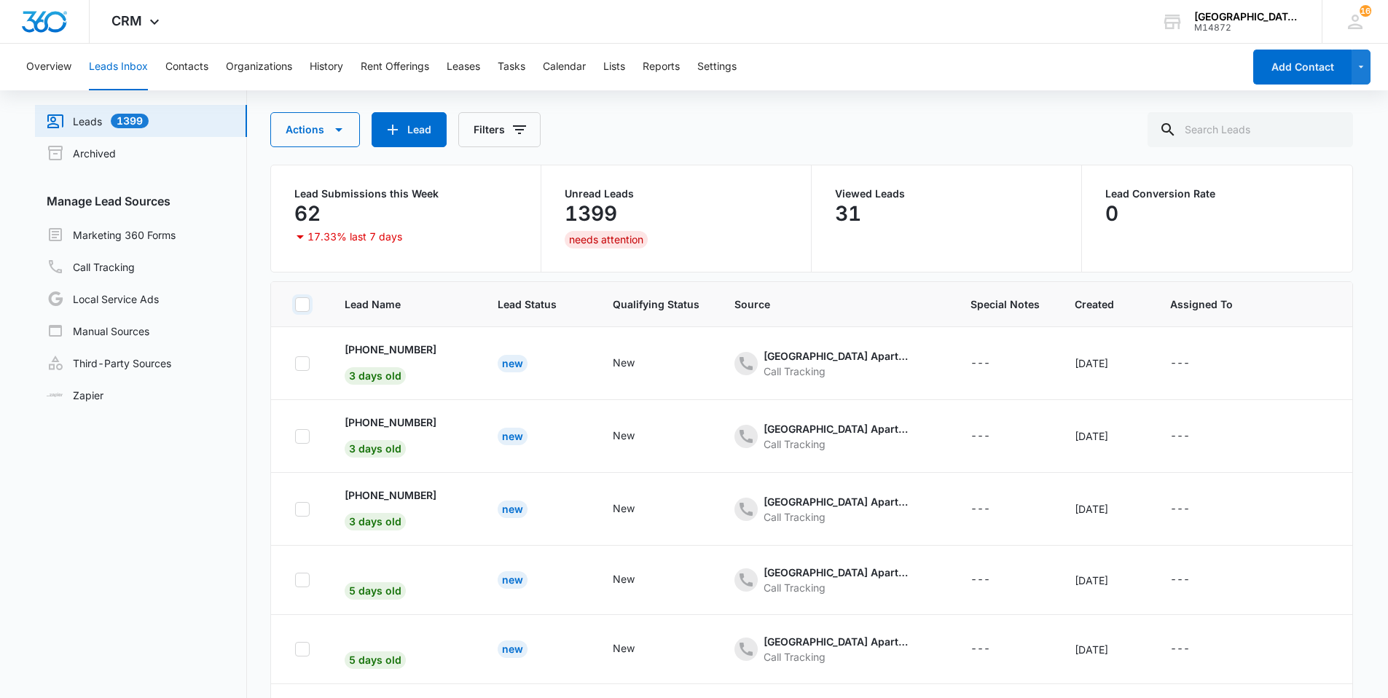
checkbox input "false"
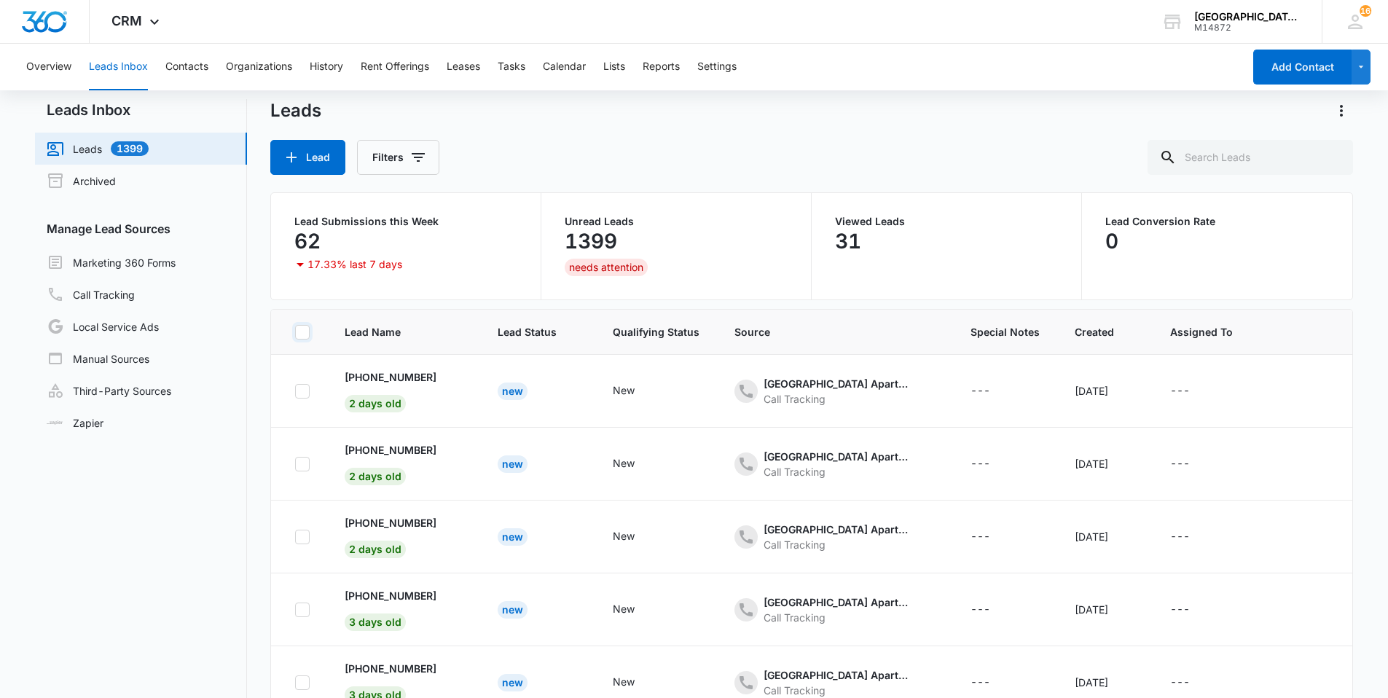
scroll to position [0, 0]
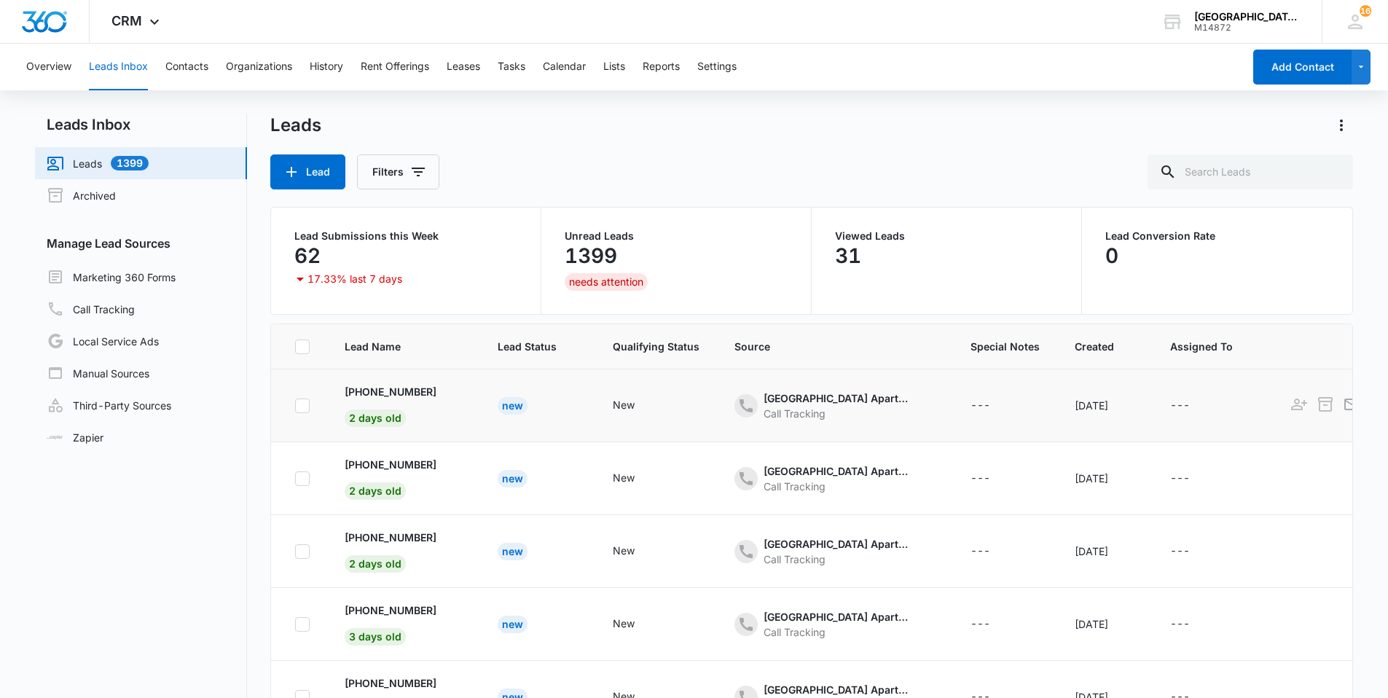
click at [459, 406] on td "+19705181464 2 days old" at bounding box center [403, 405] width 153 height 73
click at [769, 399] on div "Pelican Bluff Apartments" at bounding box center [837, 398] width 146 height 15
click at [953, 428] on td "---" at bounding box center [1005, 405] width 104 height 73
click at [971, 406] on div "---" at bounding box center [981, 405] width 20 height 17
click at [999, 421] on td "--- Cancel Save" at bounding box center [1005, 405] width 104 height 73
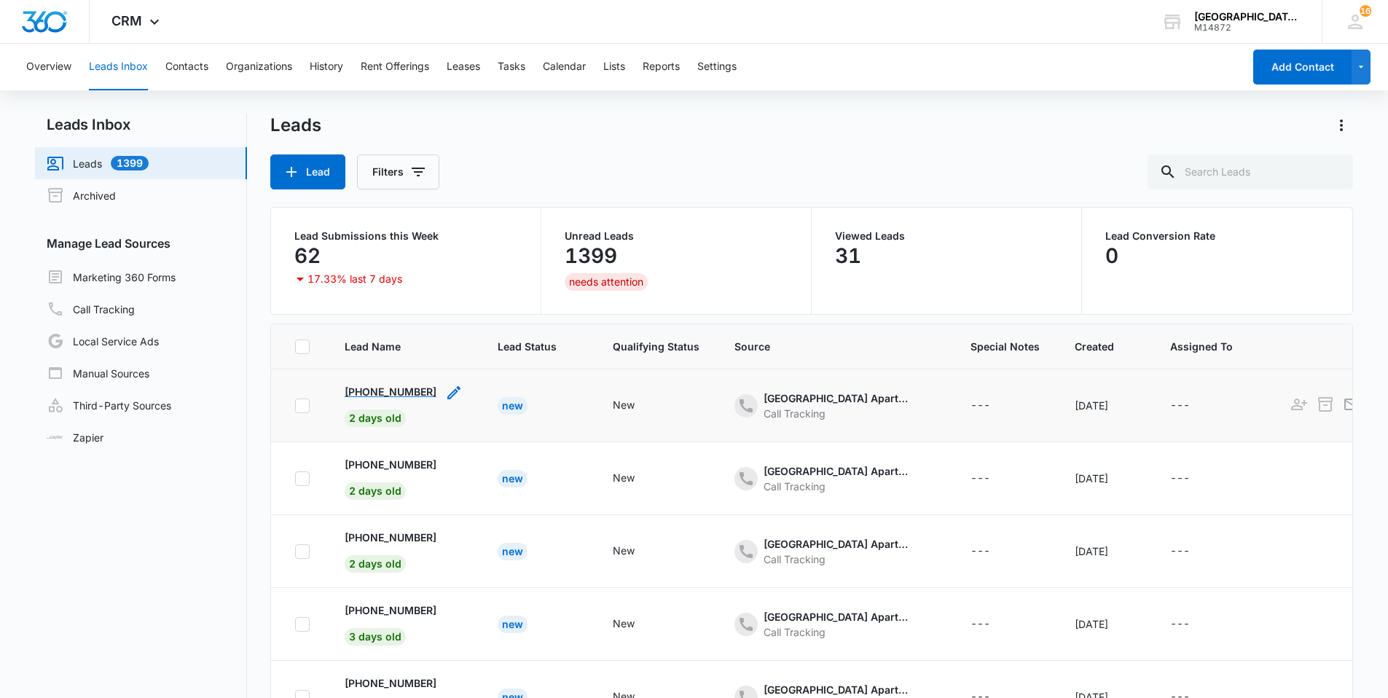
click at [399, 384] on p "+19705181464" at bounding box center [391, 391] width 92 height 15
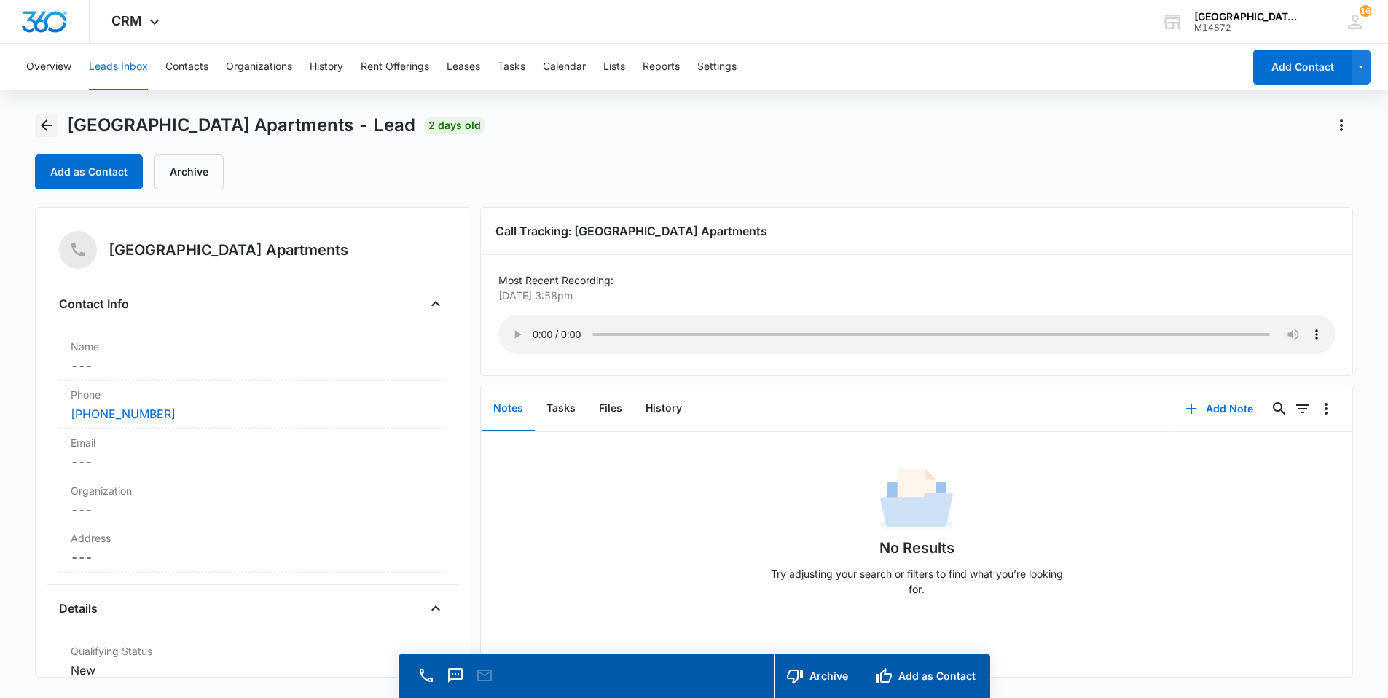
click at [52, 117] on icon "Back" at bounding box center [46, 125] width 17 height 17
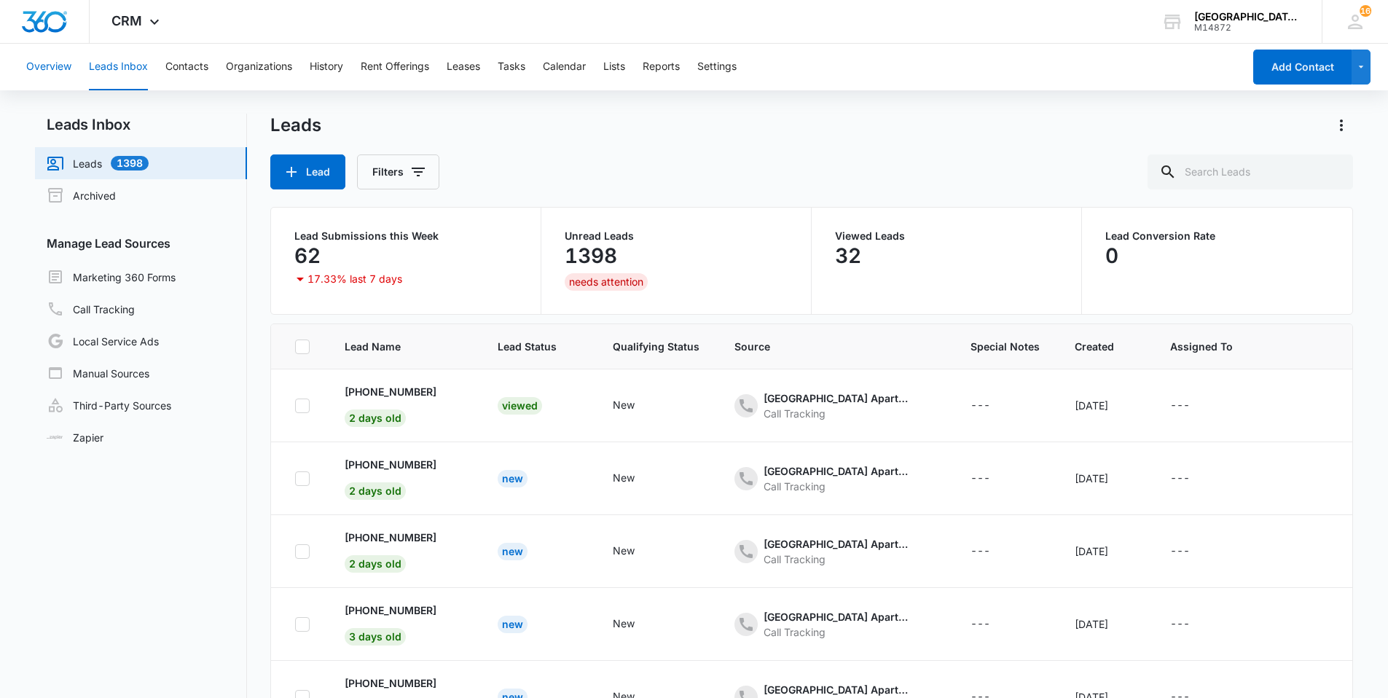
click at [47, 68] on button "Overview" at bounding box center [48, 67] width 45 height 47
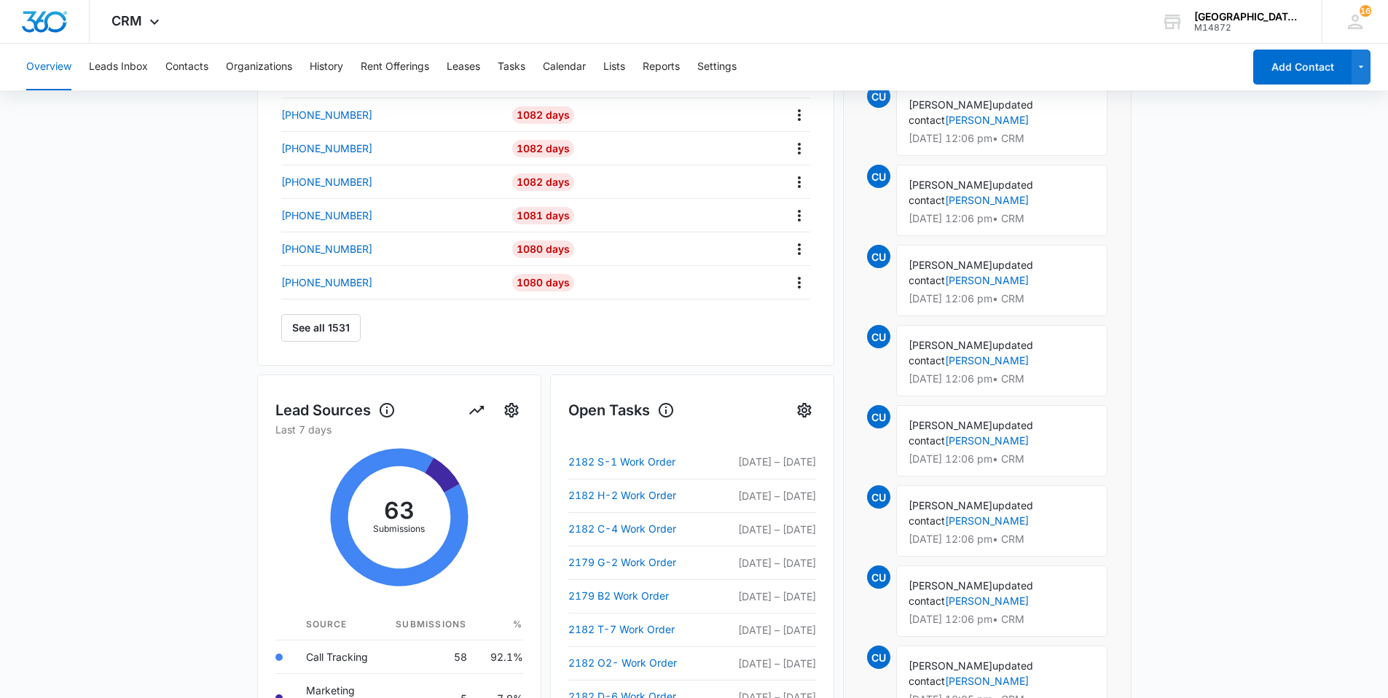
scroll to position [17, 0]
